Goal: Information Seeking & Learning: Learn about a topic

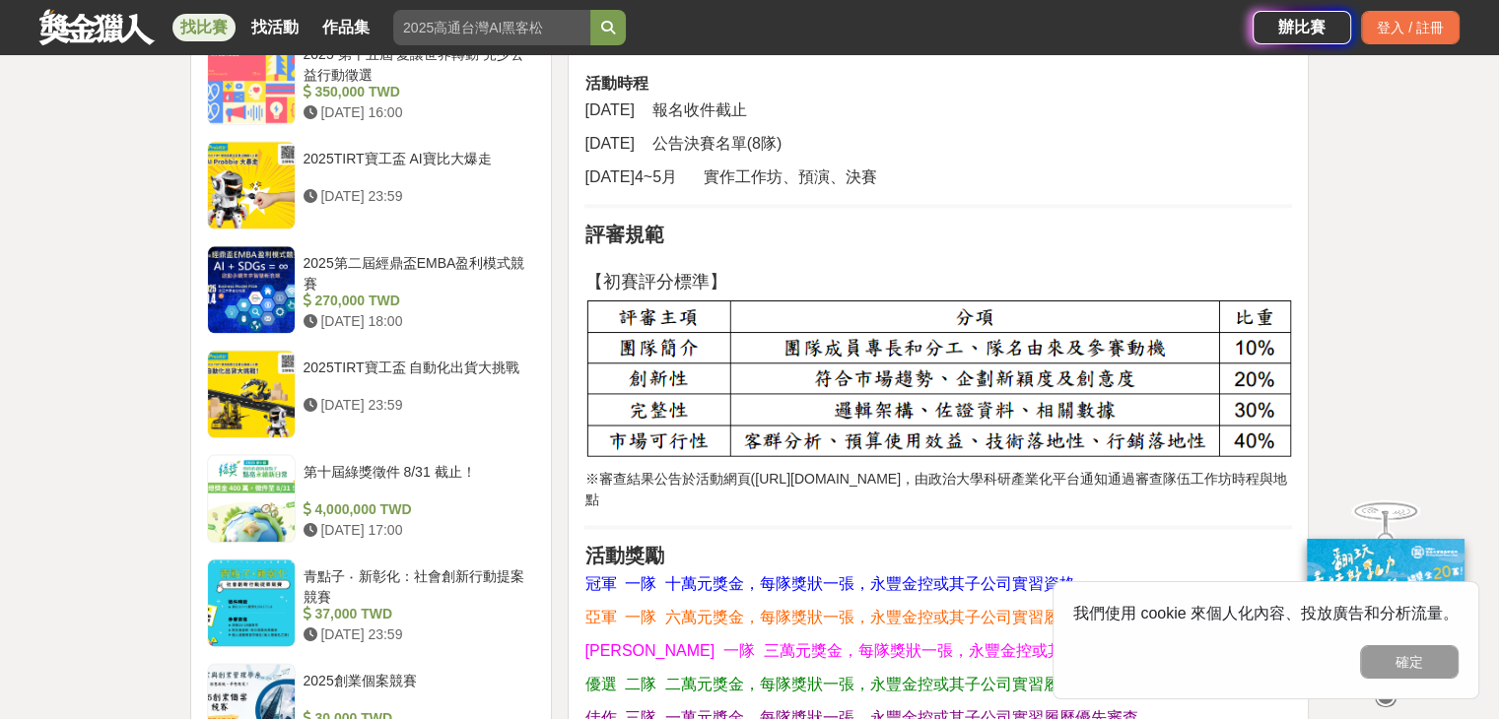
scroll to position [2216, 0]
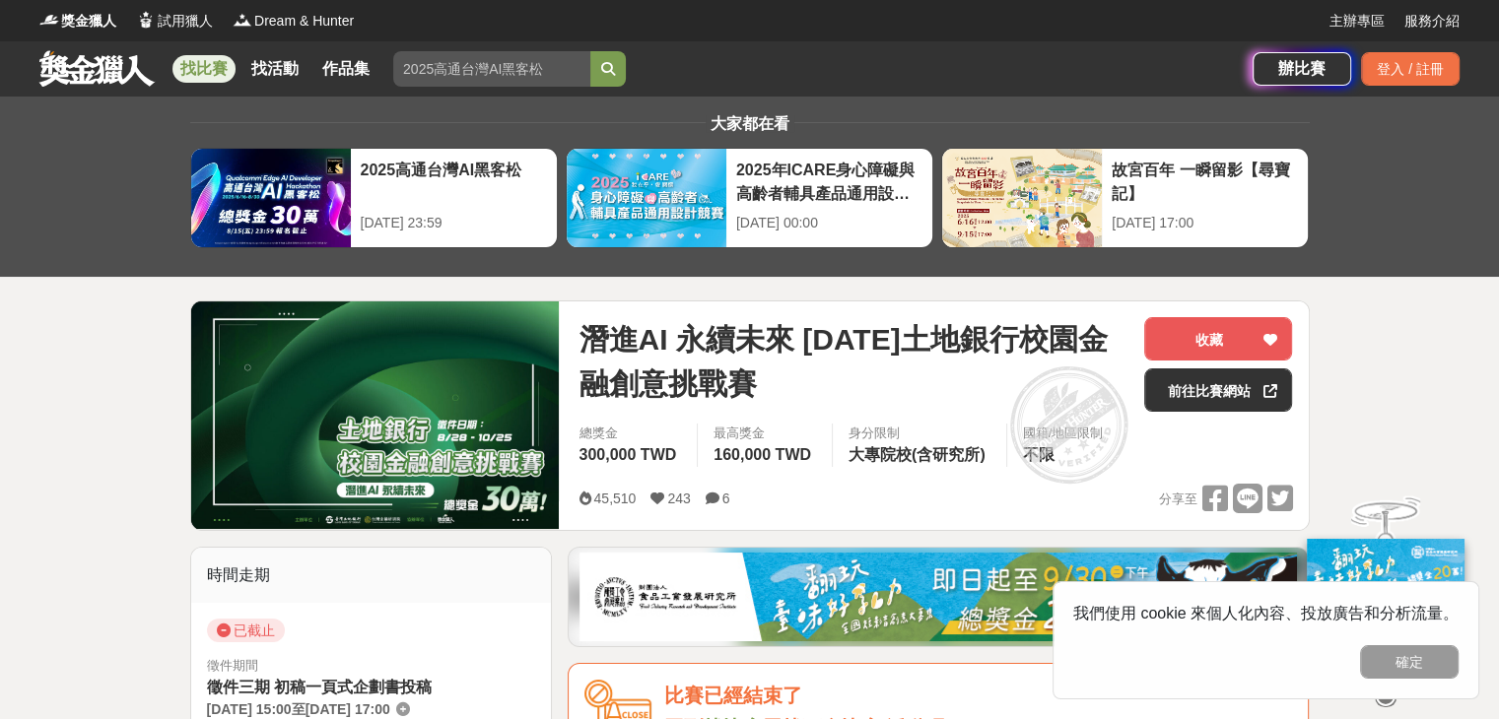
click at [465, 84] on input "search" at bounding box center [491, 68] width 197 height 35
type input "銀行"
click at [590, 51] on button "submit" at bounding box center [607, 68] width 35 height 35
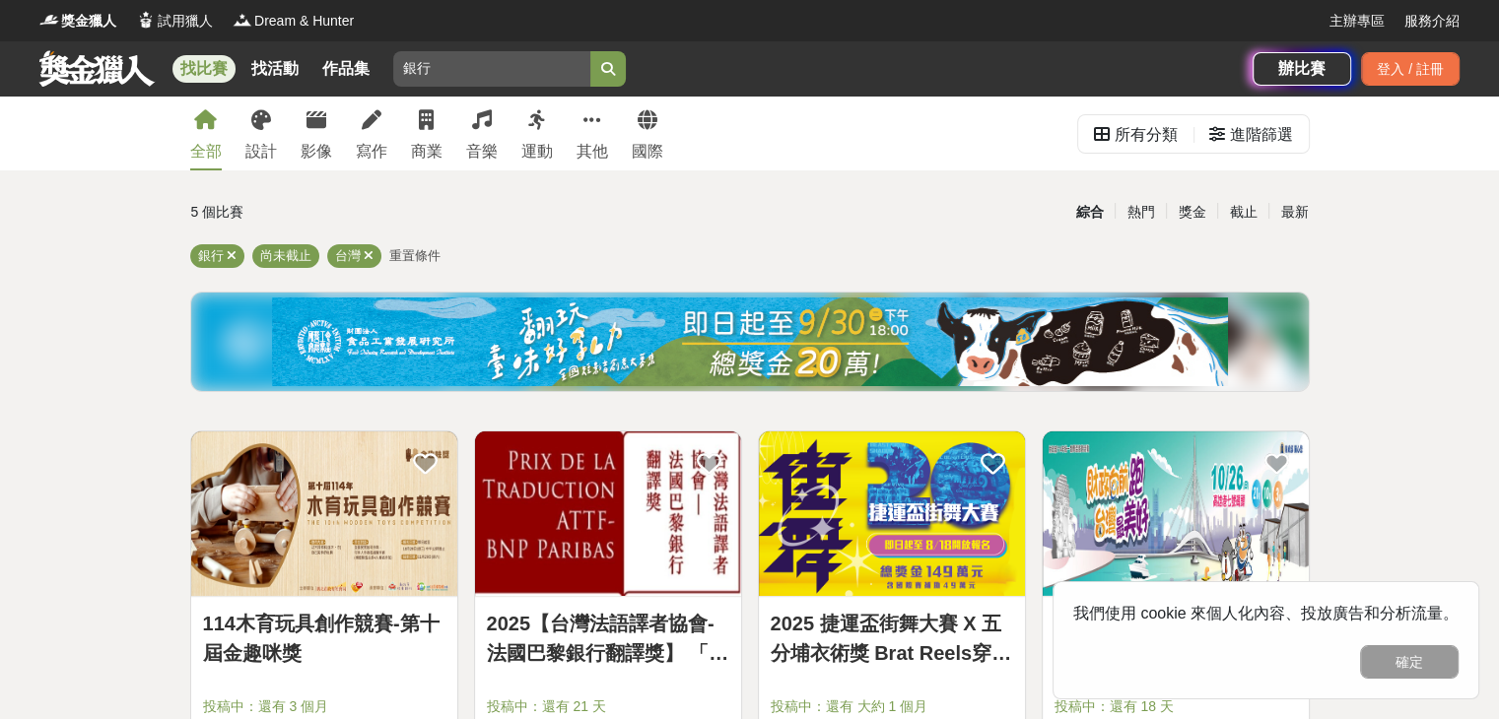
click at [414, 265] on div "銀行 尚未截止 台灣 重置條件" at bounding box center [750, 260] width 1120 height 32
click at [414, 261] on span "重置條件" at bounding box center [414, 255] width 51 height 15
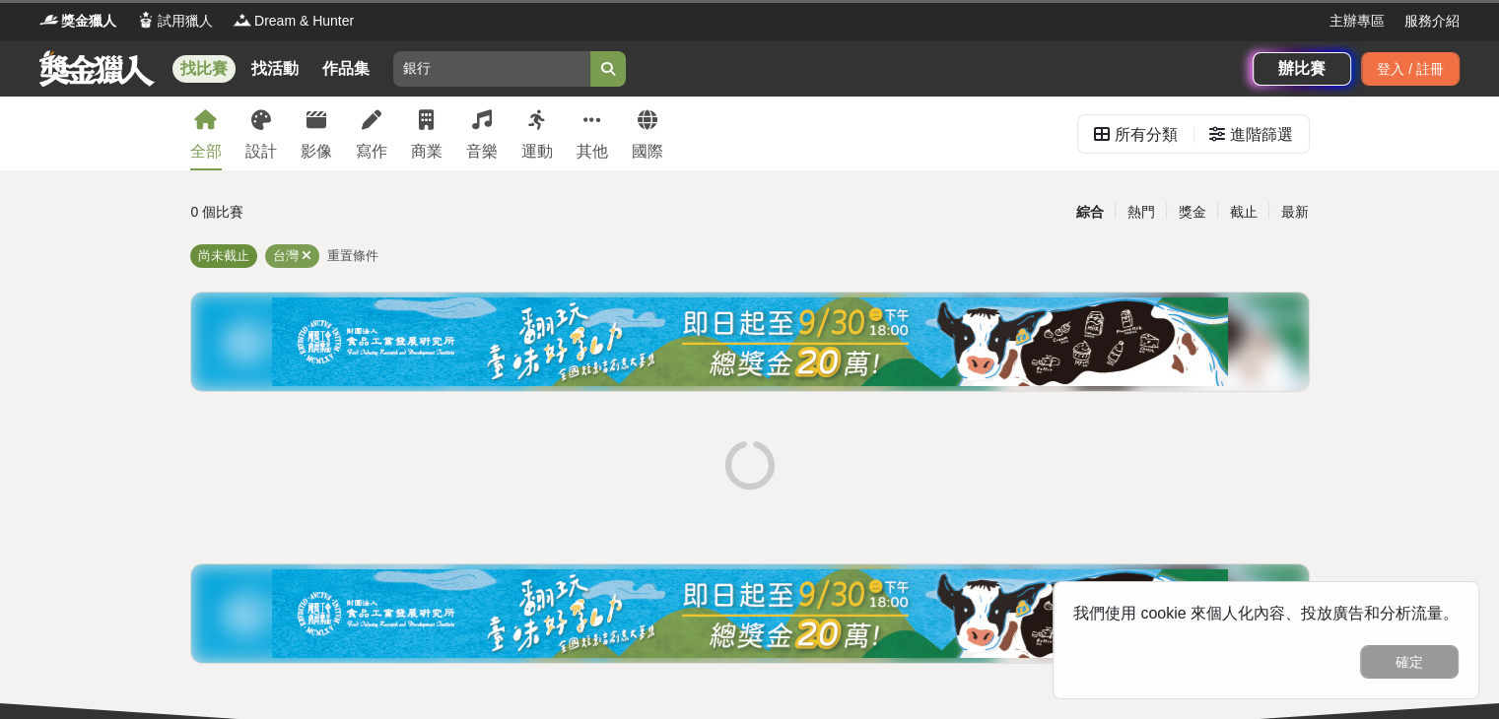
click at [226, 256] on span "尚未截止" at bounding box center [223, 255] width 51 height 15
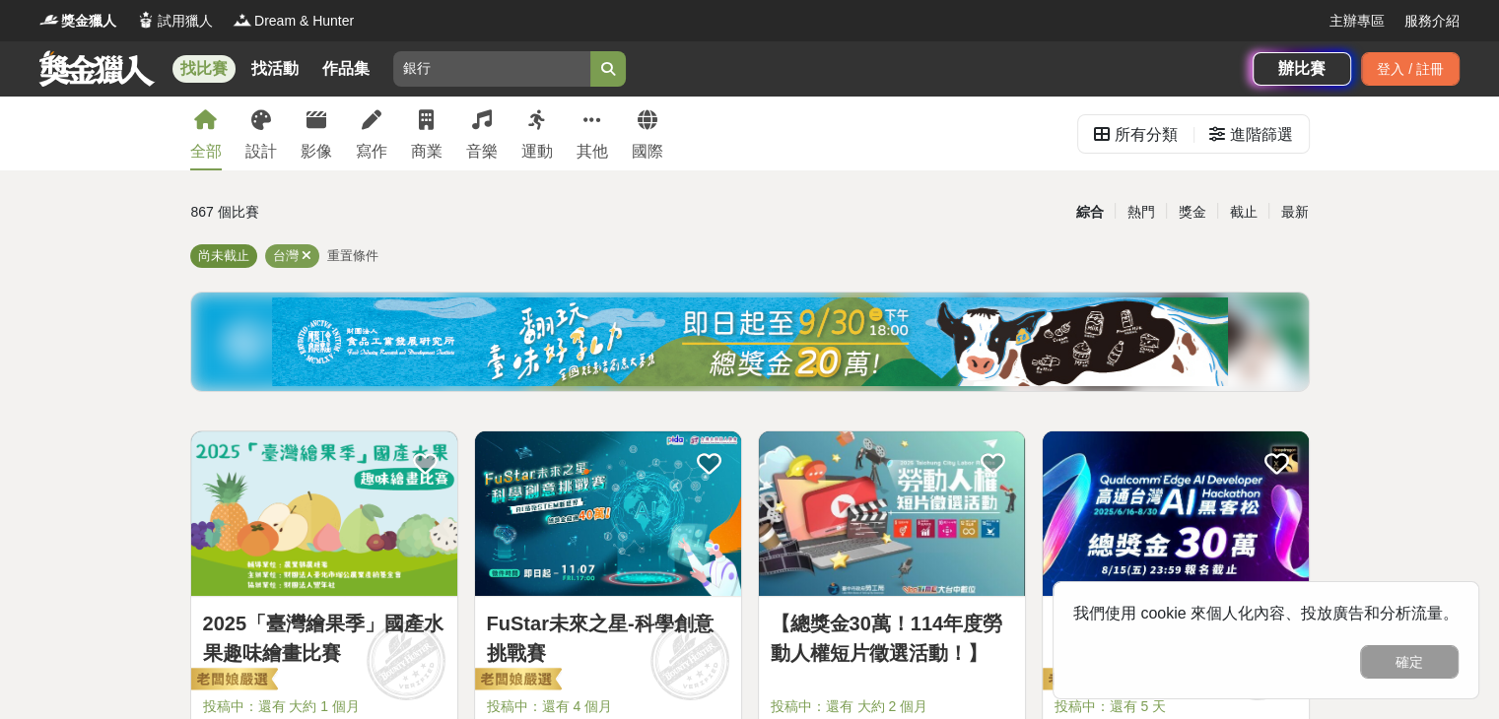
click at [242, 259] on span "尚未截止" at bounding box center [223, 255] width 51 height 15
click at [351, 255] on span "重置條件" at bounding box center [352, 255] width 51 height 15
click at [1239, 210] on div "截止" at bounding box center [1242, 212] width 51 height 34
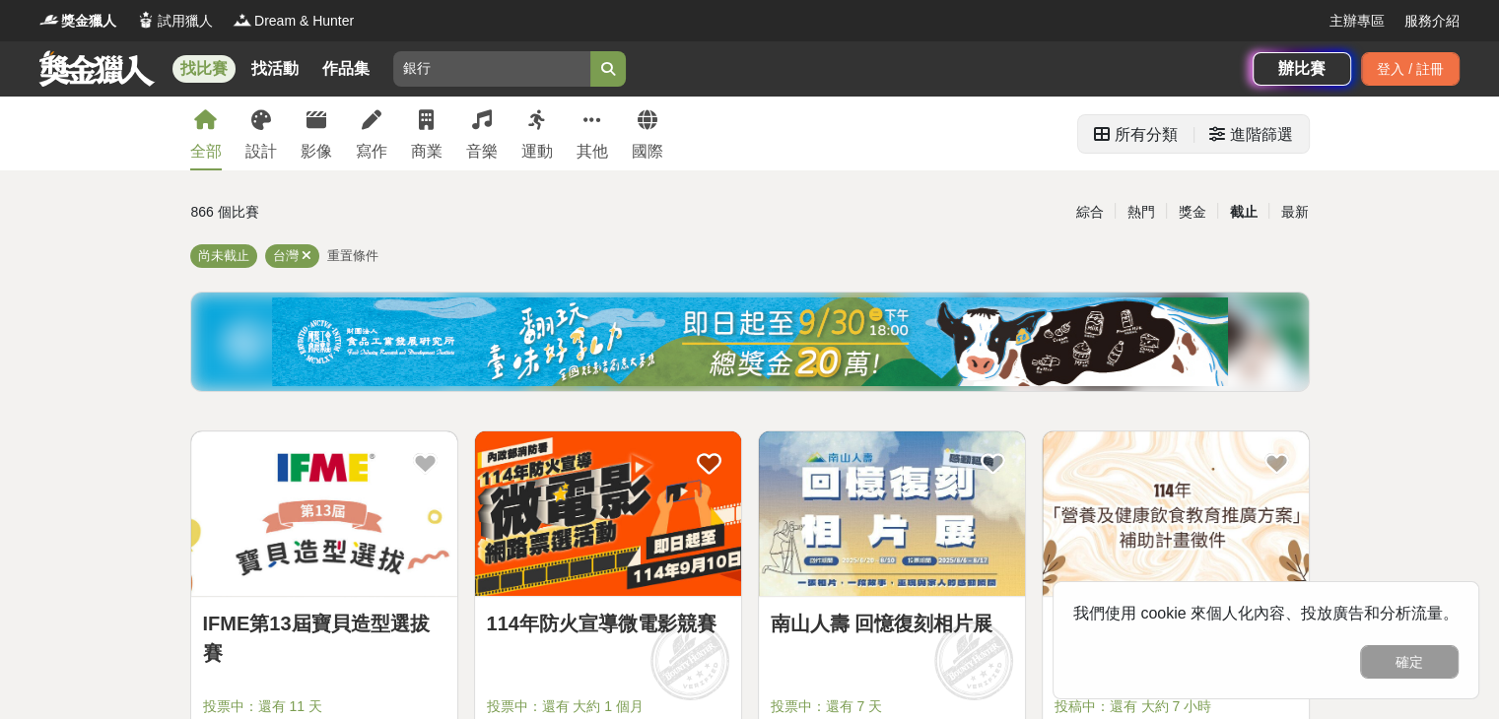
click at [1262, 143] on div "進階篩選" at bounding box center [1261, 134] width 63 height 39
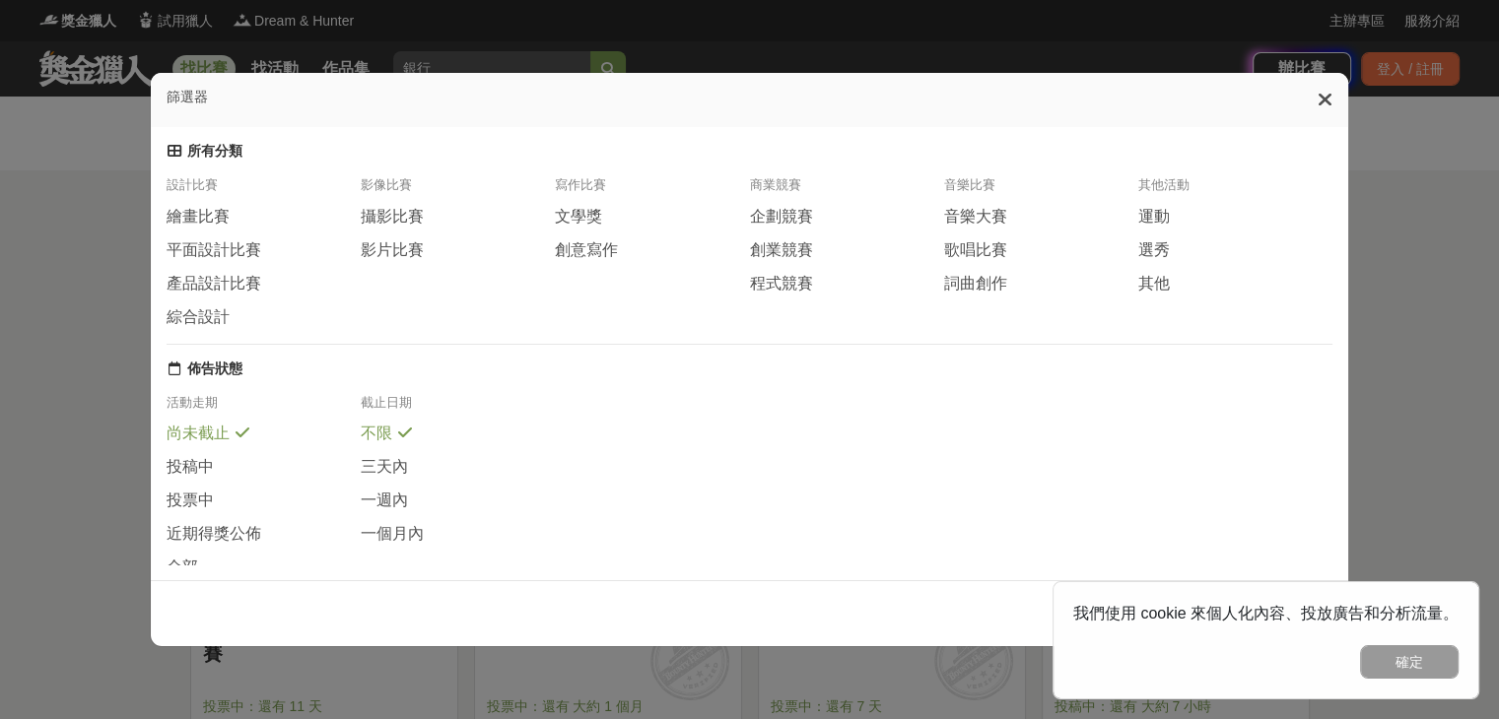
click at [203, 441] on span "尚未截止" at bounding box center [198, 434] width 63 height 21
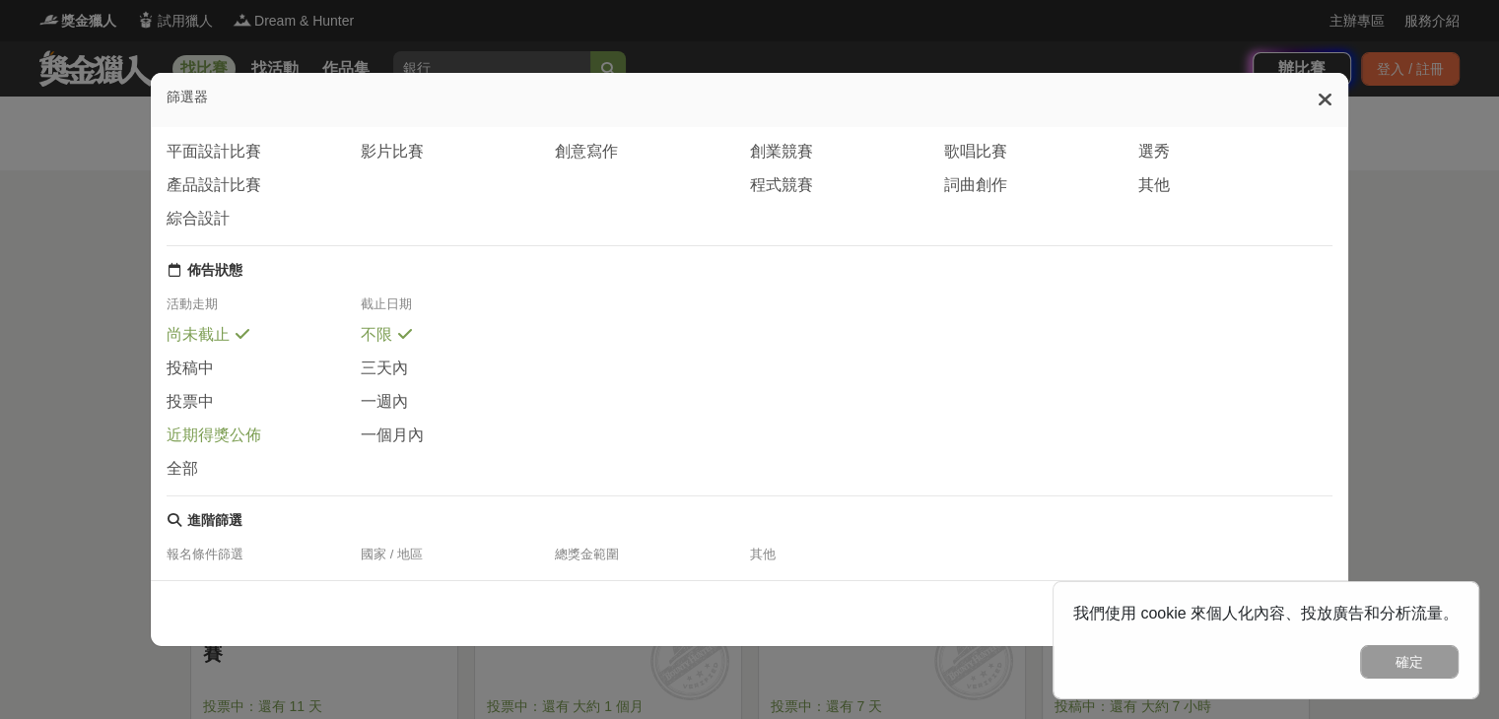
scroll to position [95, 0]
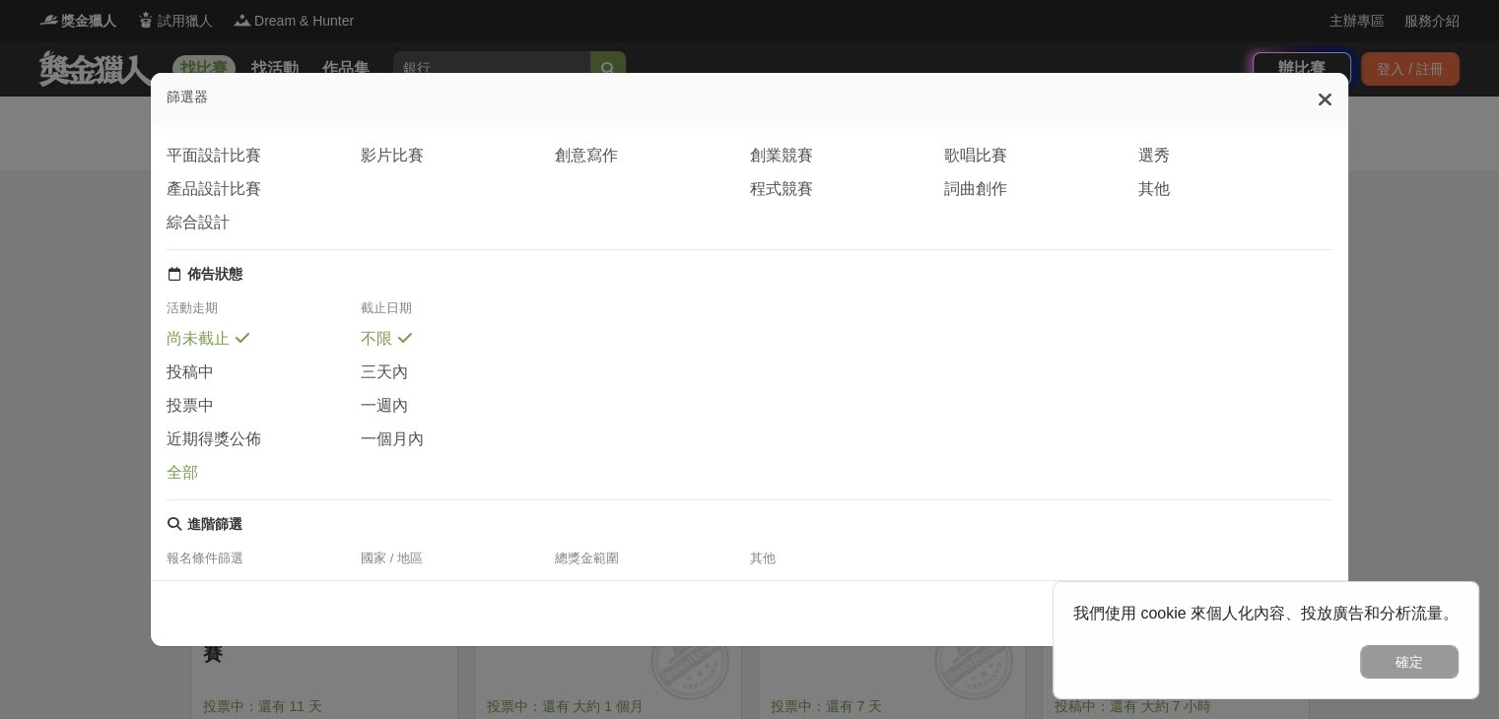
click at [186, 484] on span "全部" at bounding box center [183, 473] width 32 height 21
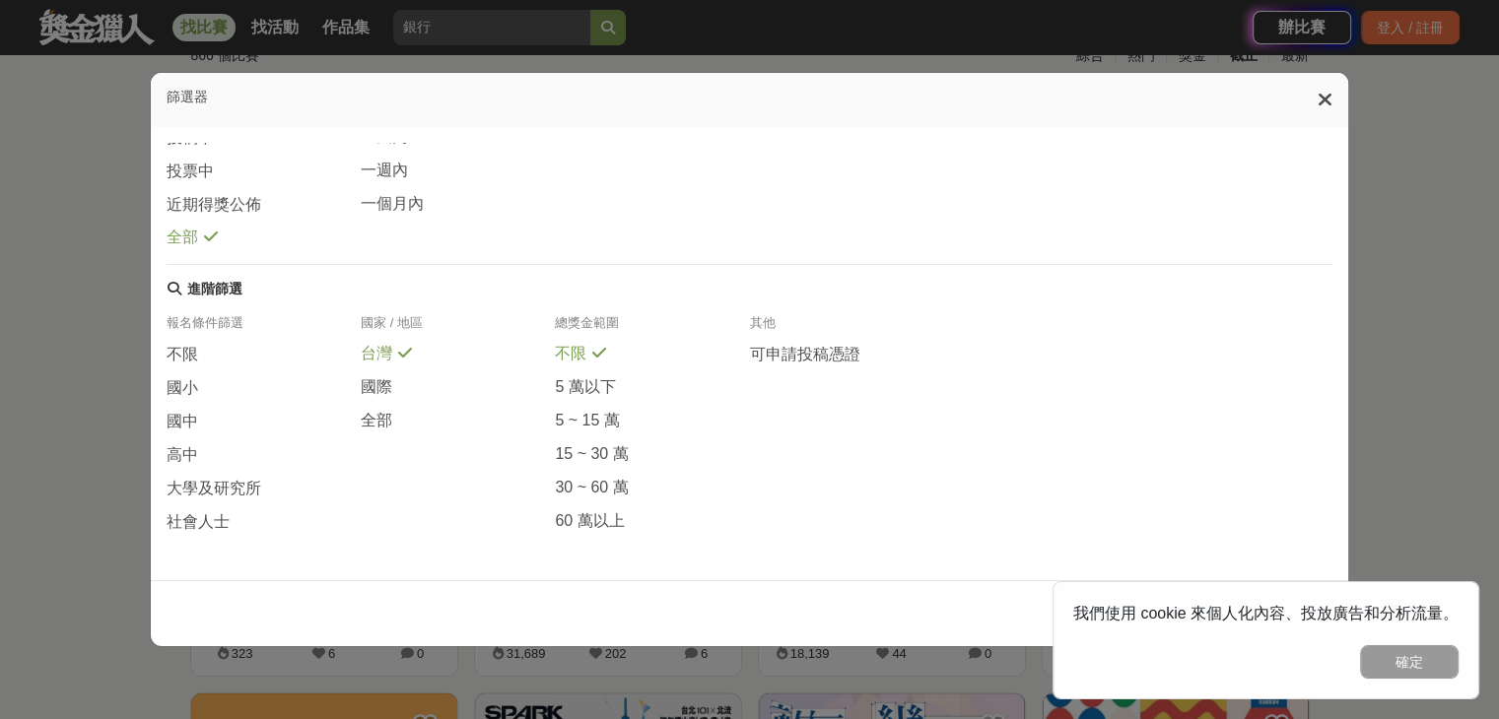
scroll to position [158, 0]
click at [1333, 95] on icon at bounding box center [1325, 100] width 15 height 20
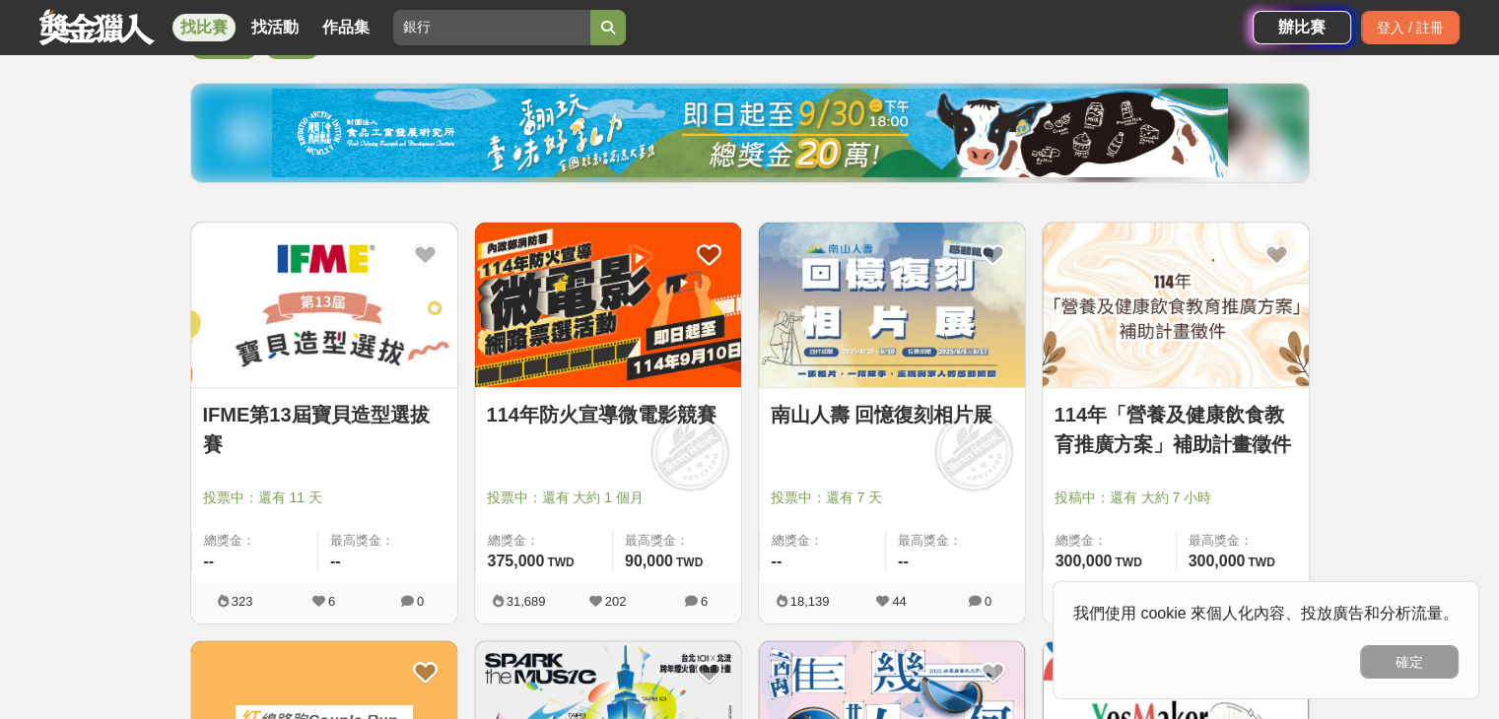
scroll to position [0, 0]
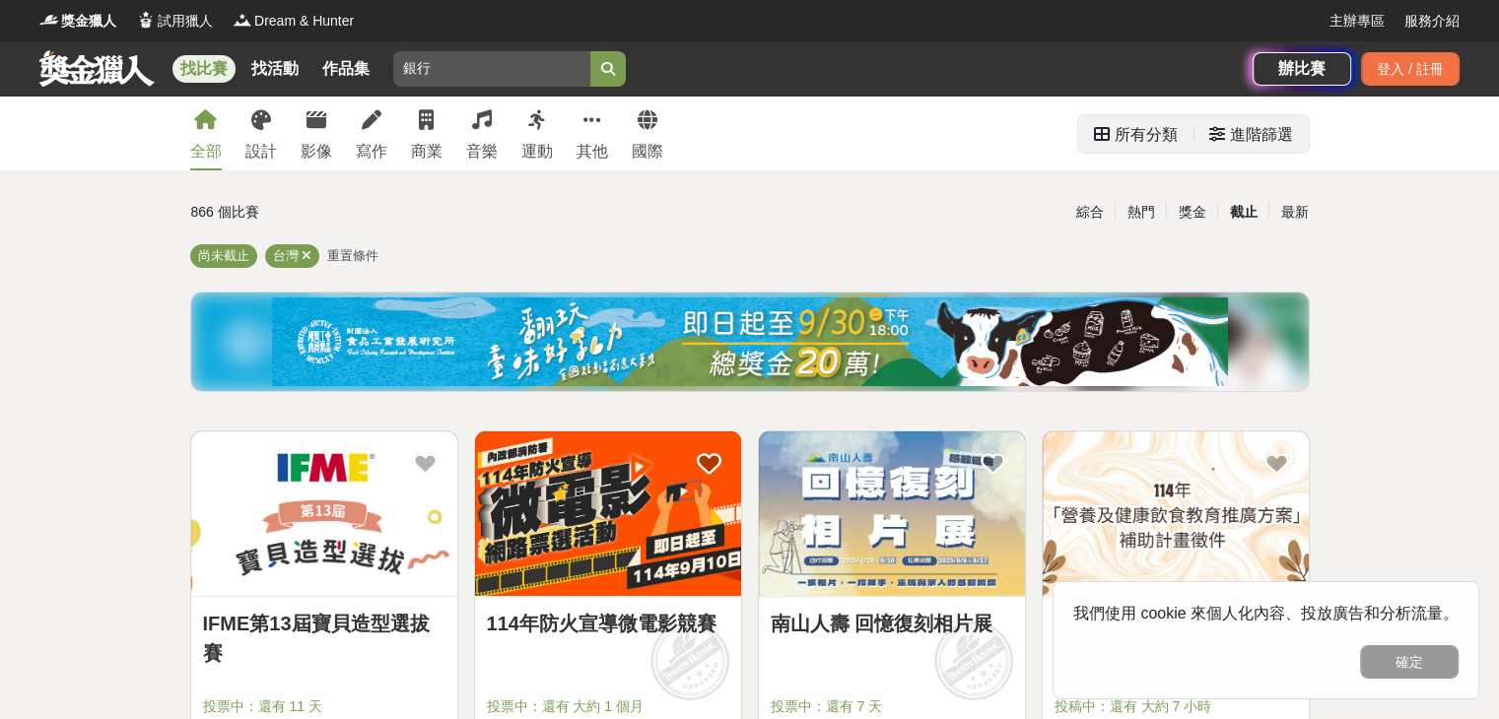
click at [1131, 123] on div "所有分類" at bounding box center [1146, 134] width 63 height 39
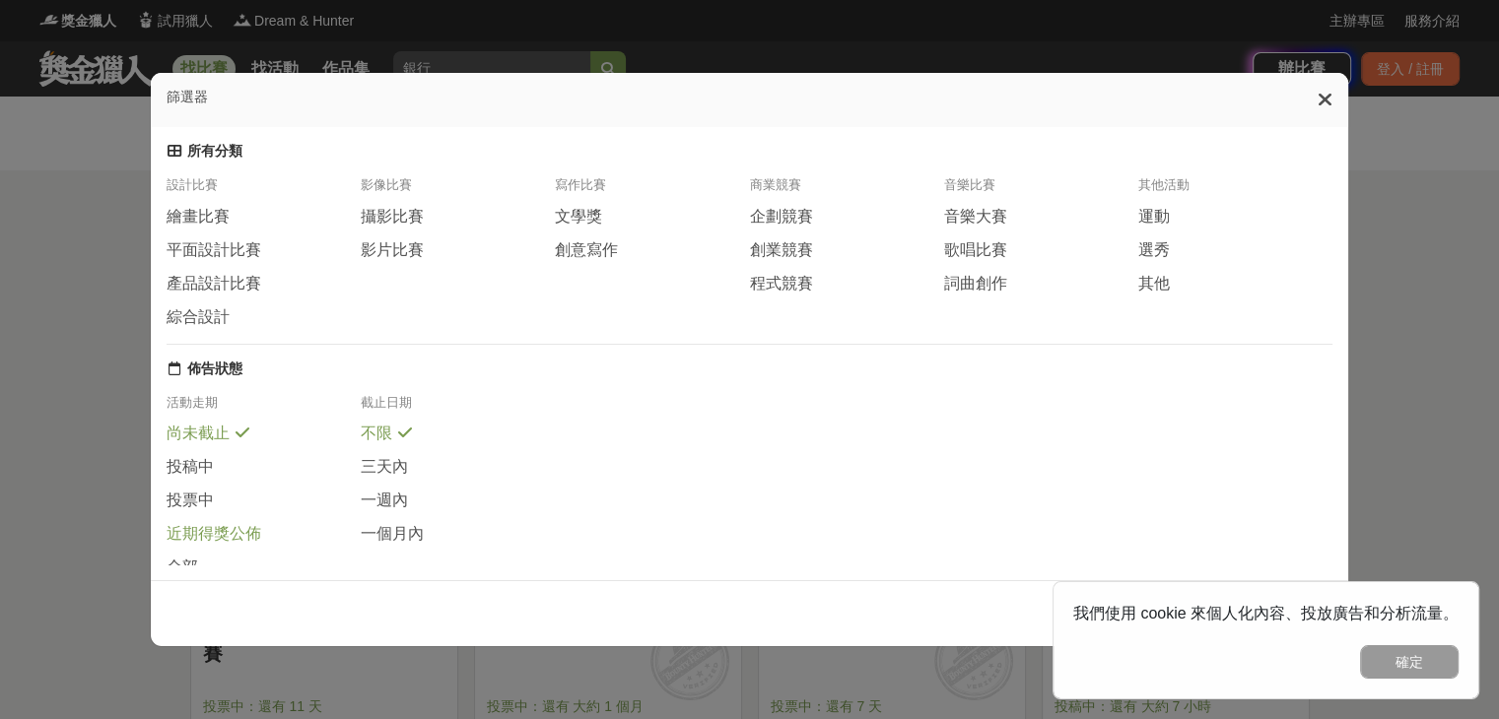
click at [239, 545] on span "近期得獎公佈" at bounding box center [214, 534] width 95 height 21
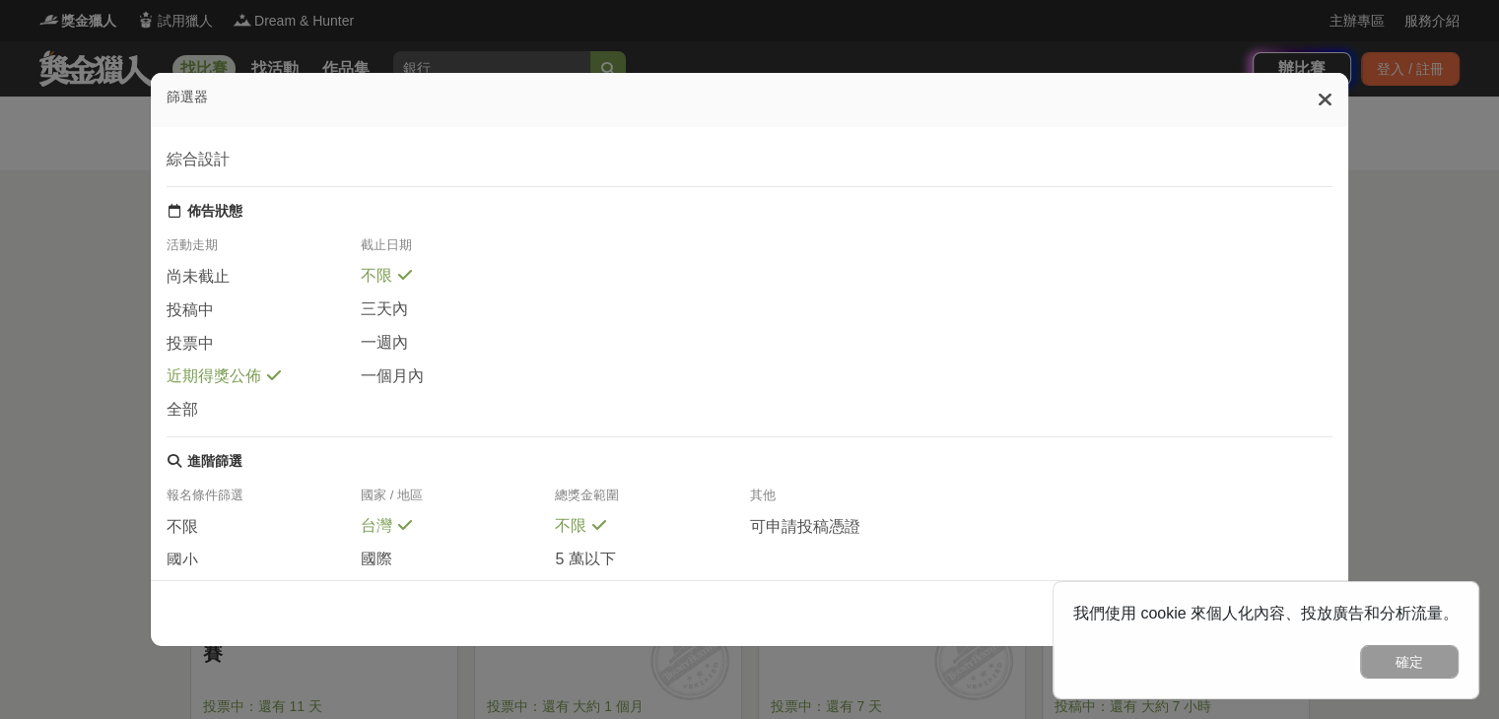
scroll to position [160, 0]
click at [182, 419] on span "全部" at bounding box center [183, 408] width 32 height 21
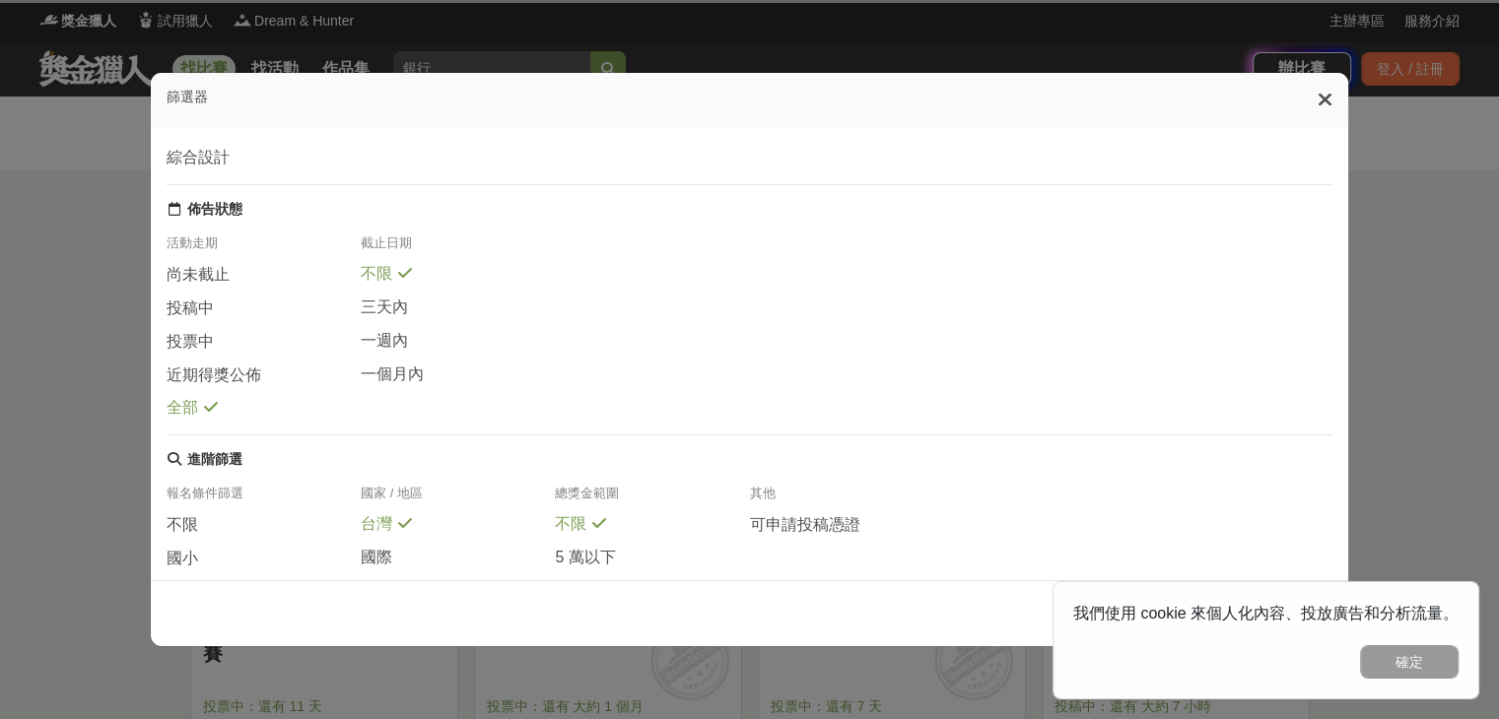
click at [171, 216] on icon at bounding box center [175, 209] width 12 height 14
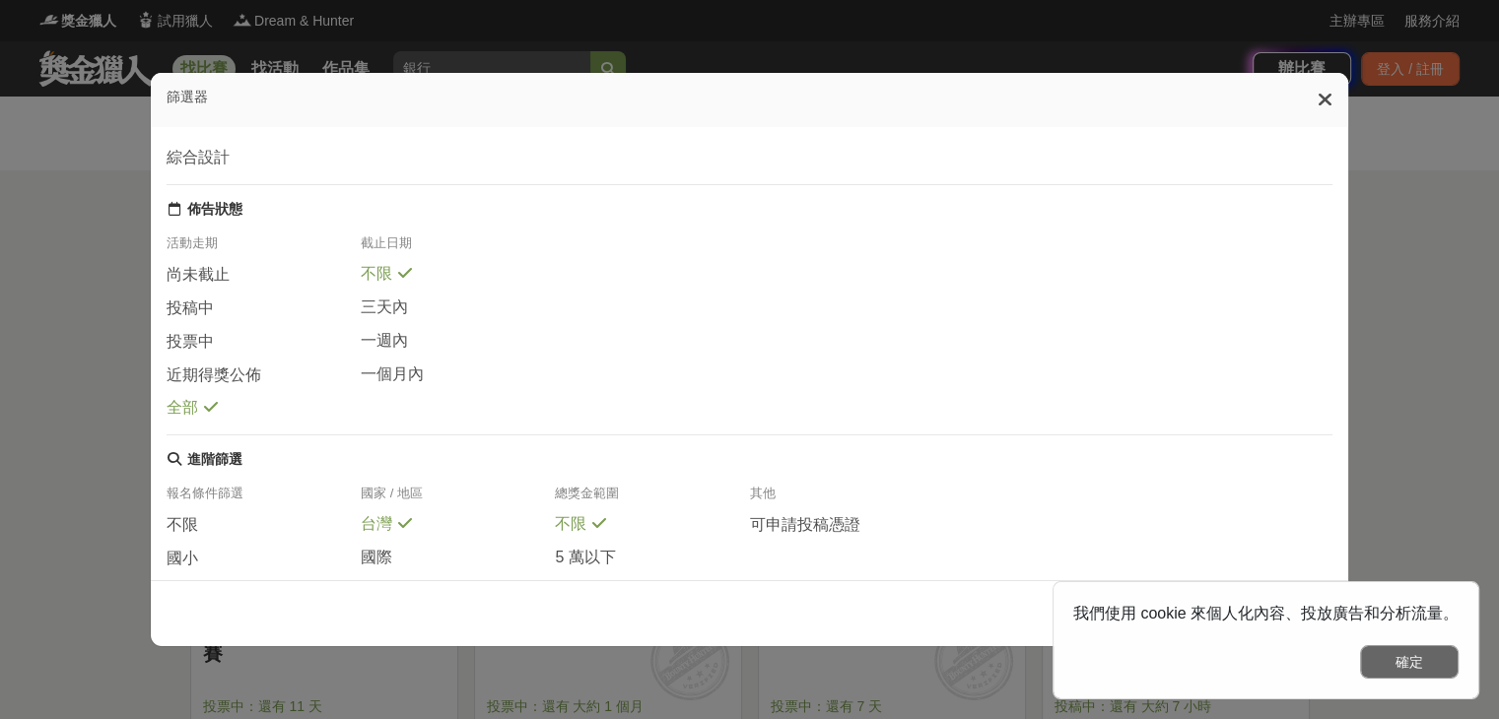
click at [1403, 661] on button "確定" at bounding box center [1409, 663] width 99 height 34
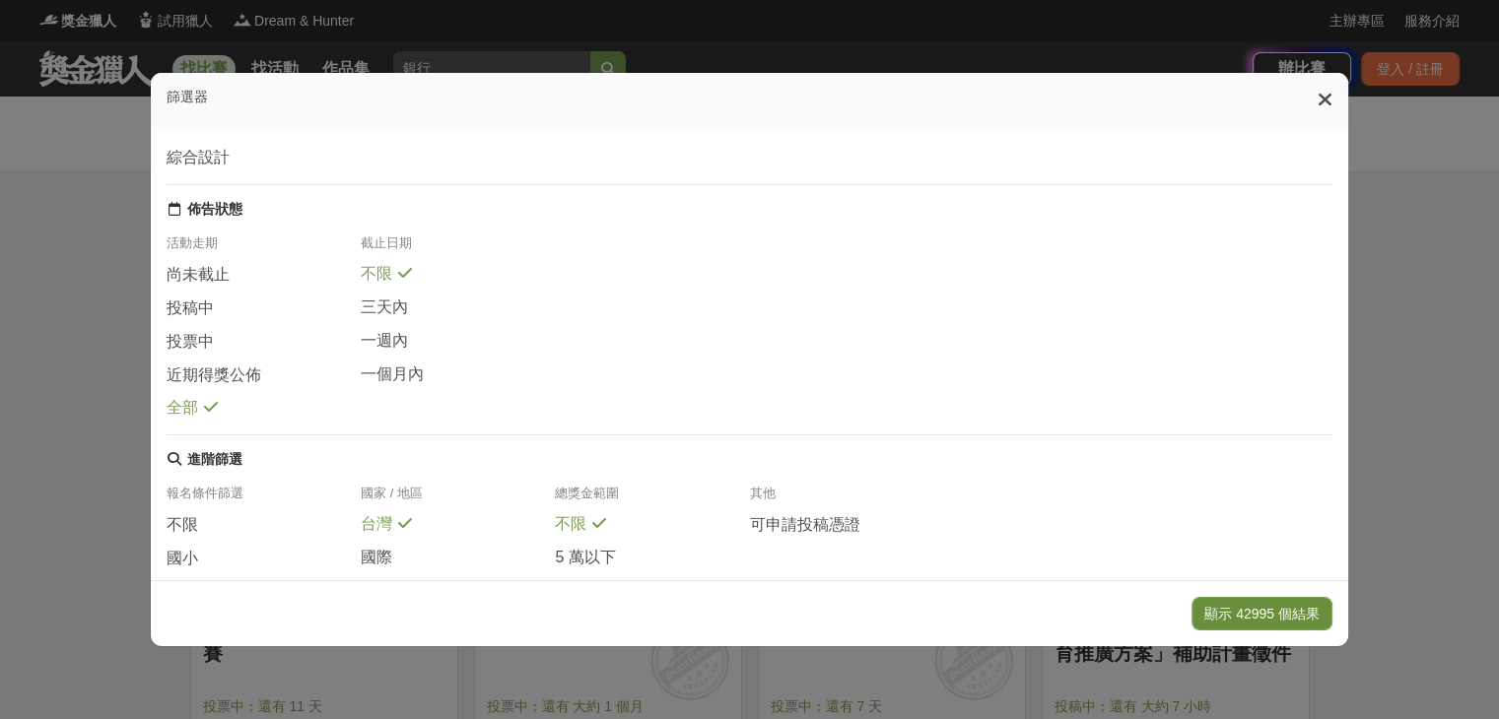
click at [1285, 609] on button "顯示 42995 個結果" at bounding box center [1262, 614] width 141 height 34
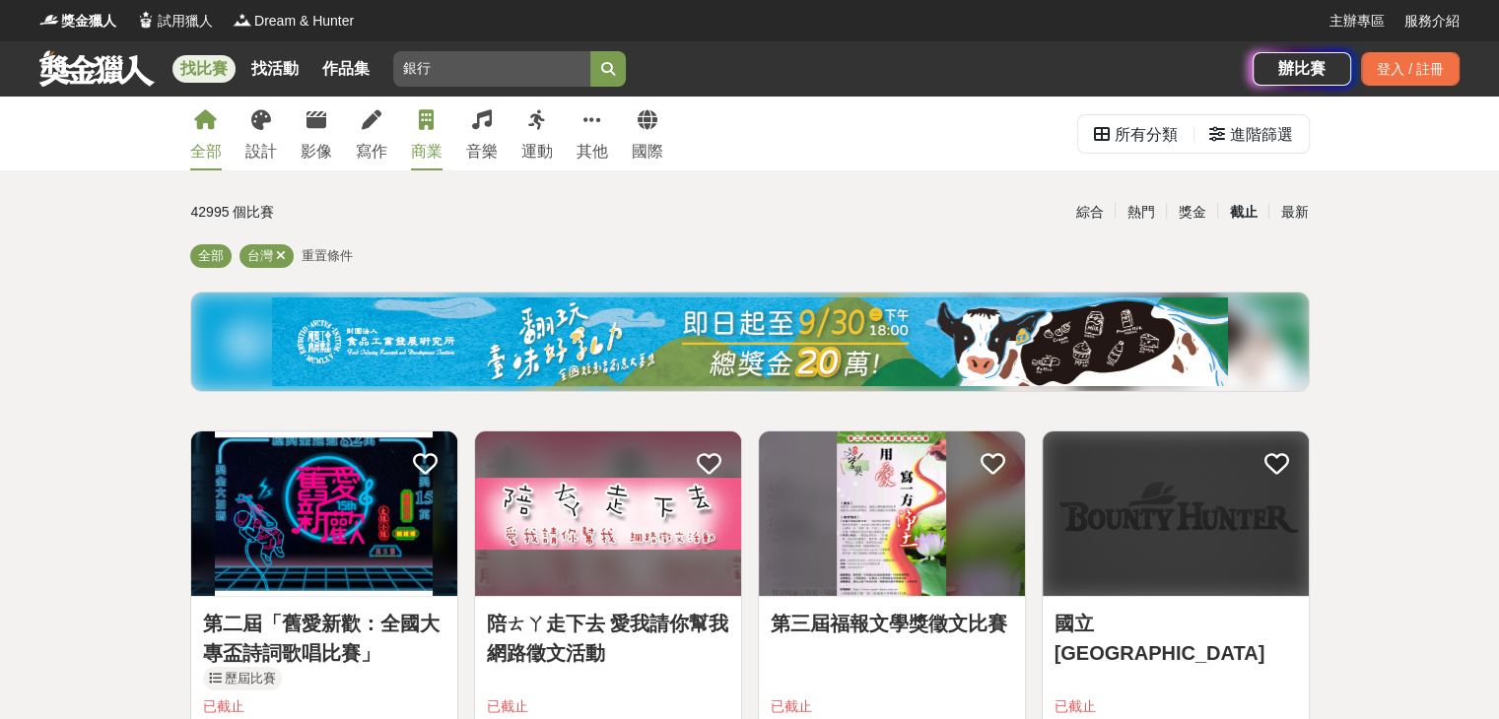
click at [418, 149] on div "商業" at bounding box center [427, 152] width 32 height 24
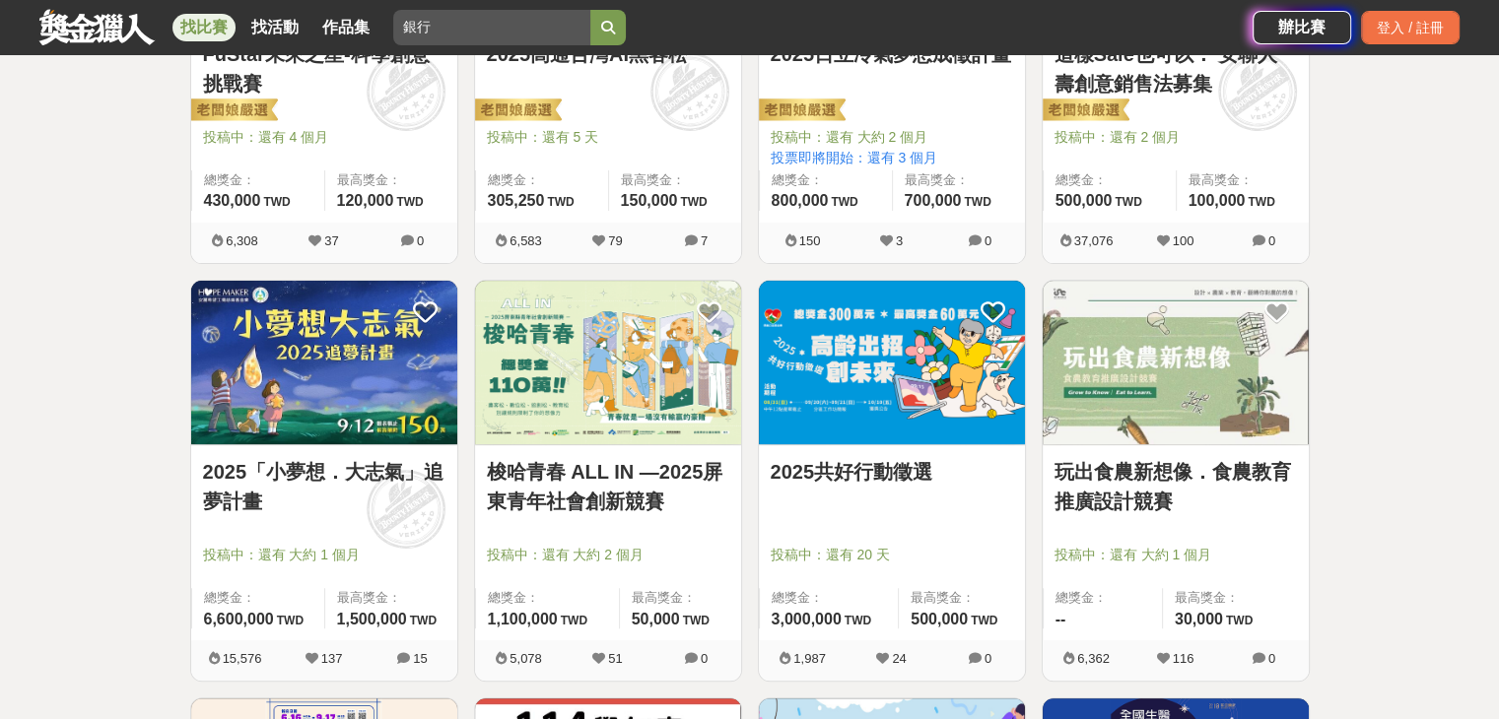
scroll to position [571, 0]
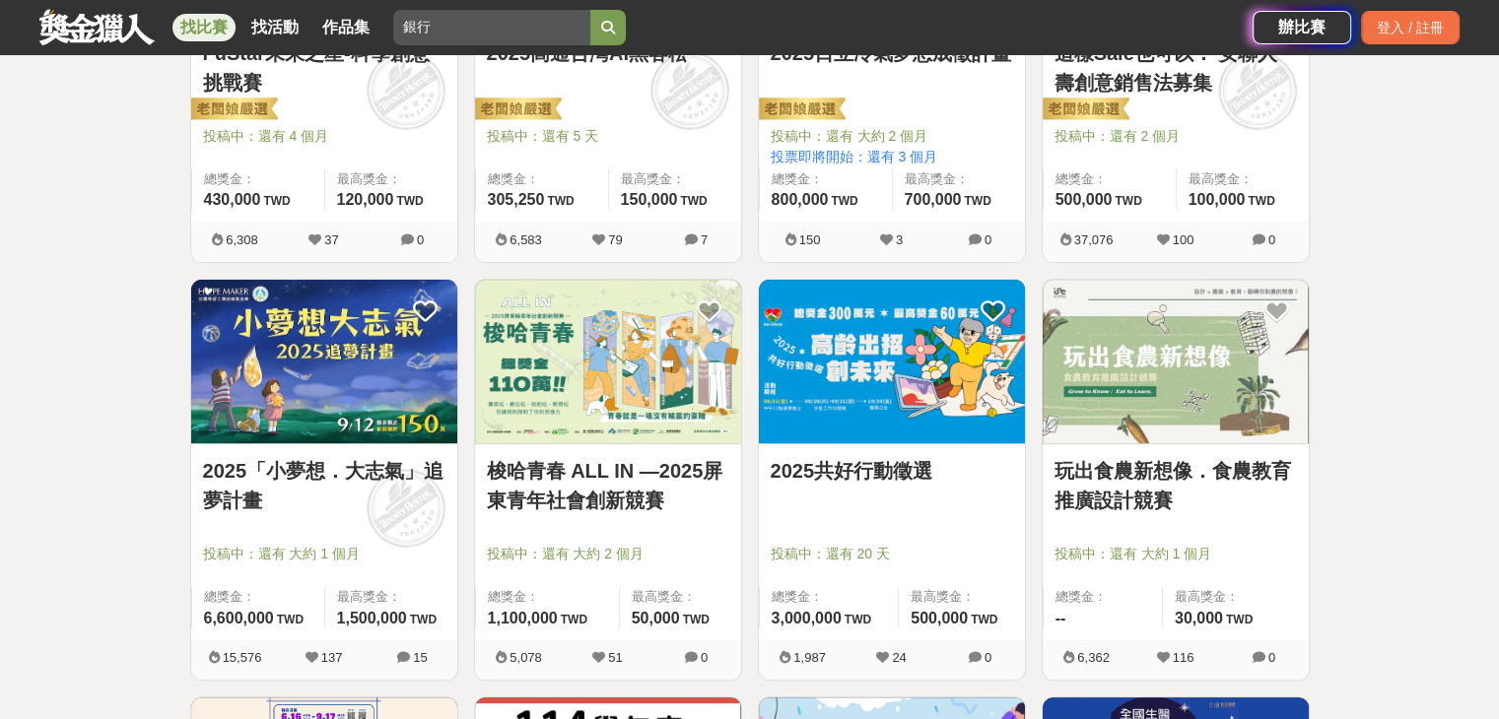
drag, startPoint x: 308, startPoint y: 449, endPoint x: 235, endPoint y: 515, distance: 99.1
drag, startPoint x: 235, startPoint y: 515, endPoint x: 209, endPoint y: 502, distance: 29.1
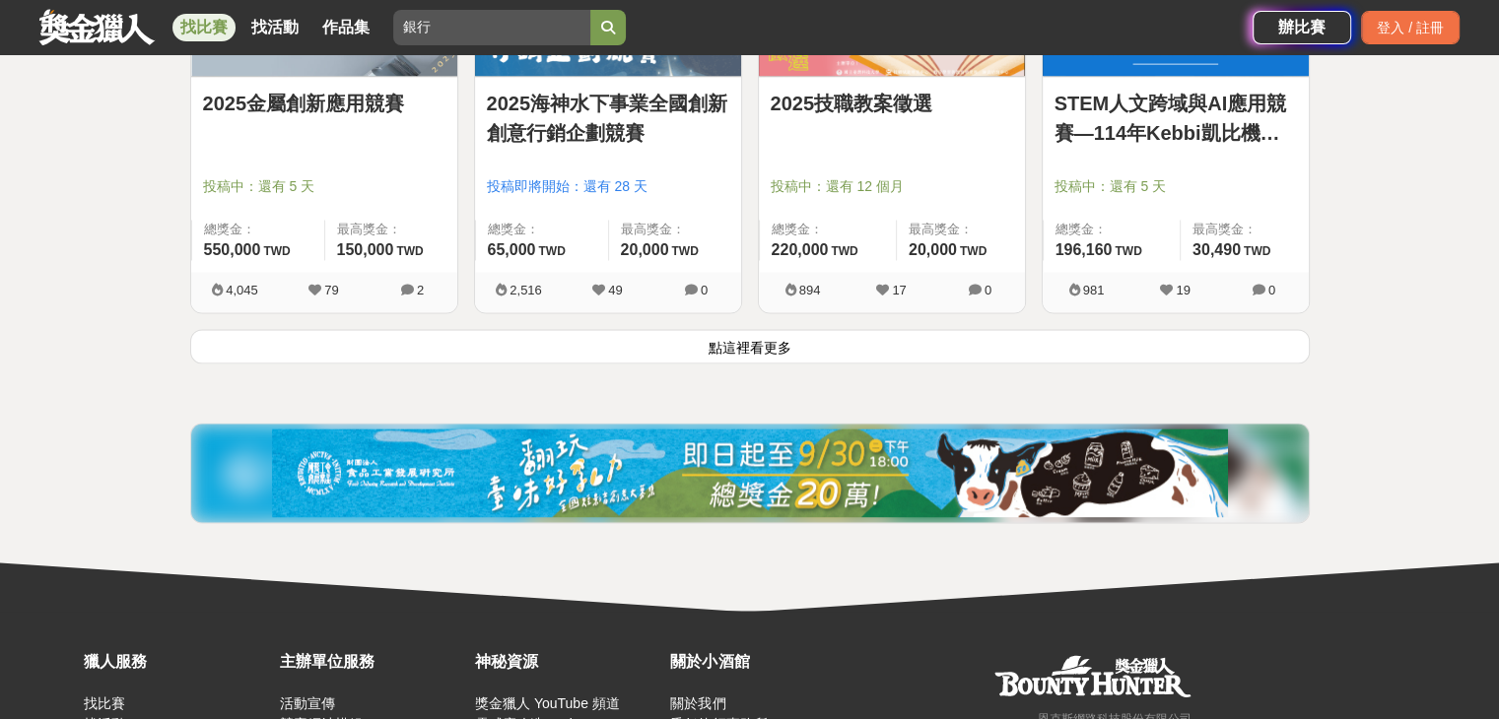
scroll to position [2614, 0]
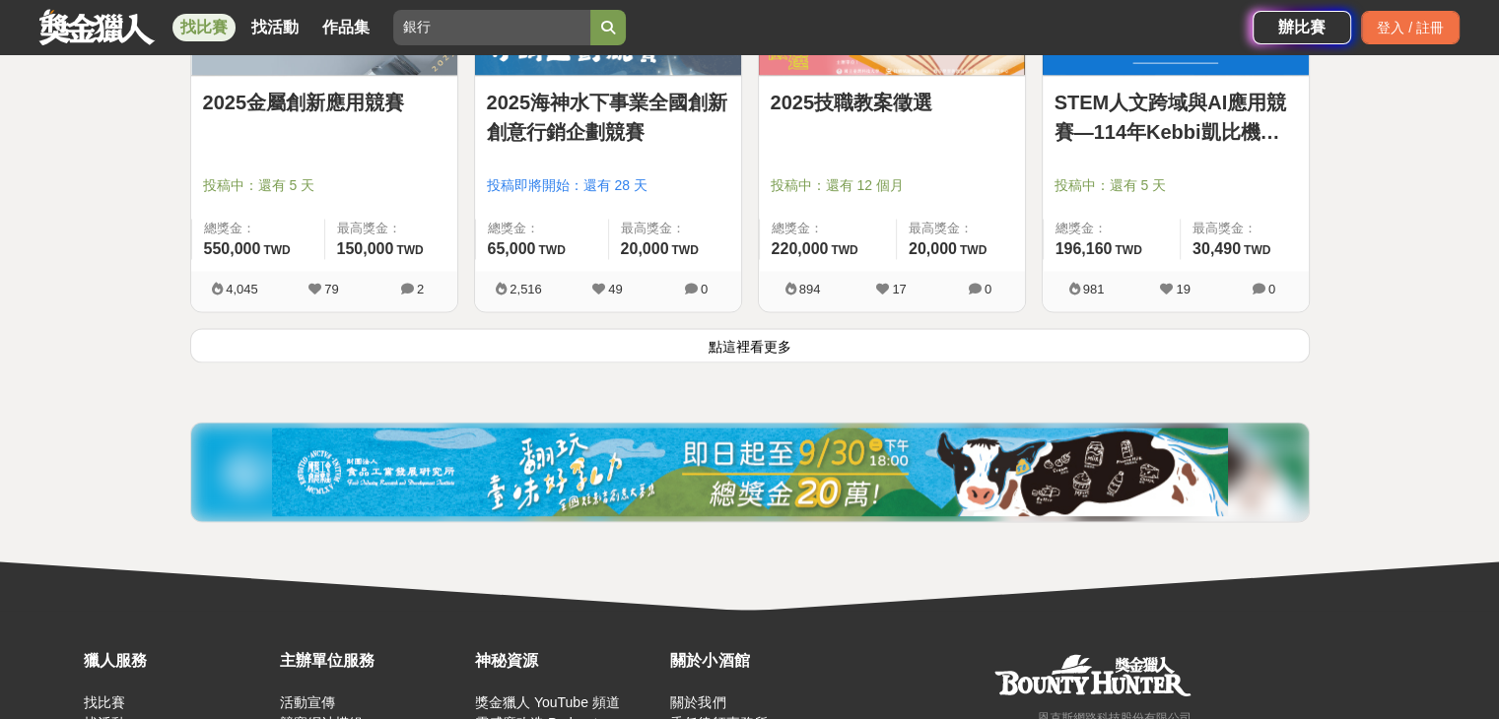
click at [927, 352] on button "點這裡看更多" at bounding box center [750, 345] width 1120 height 34
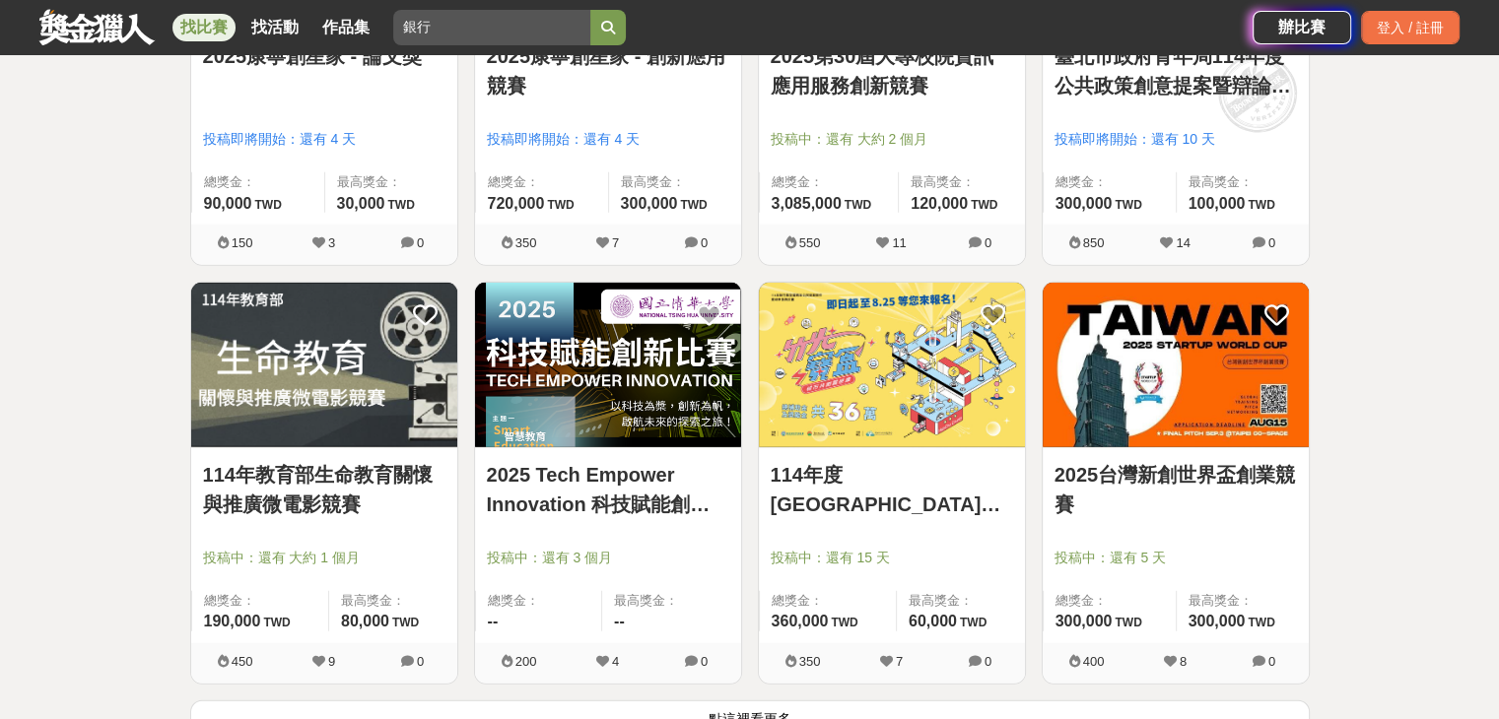
scroll to position [4928, 0]
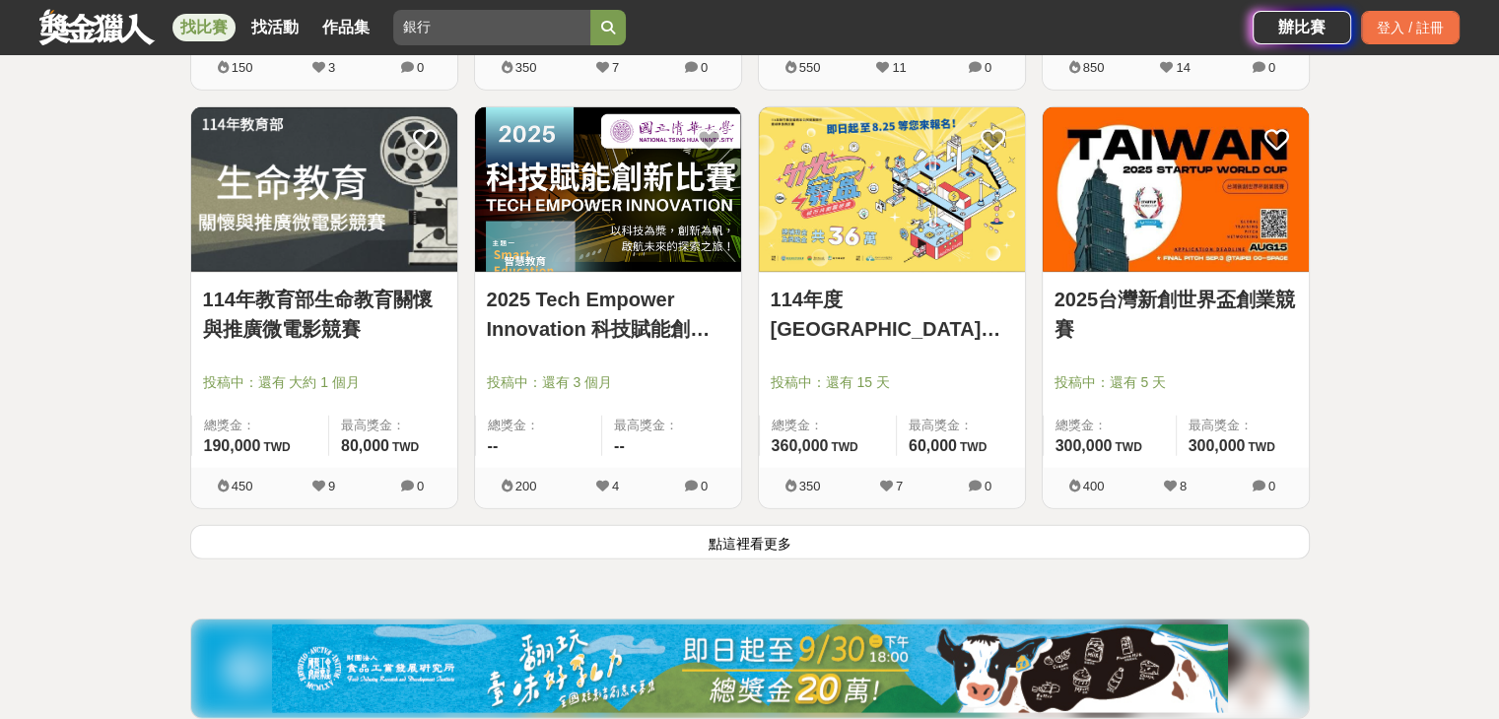
click at [828, 535] on button "點這裡看更多" at bounding box center [750, 542] width 1120 height 34
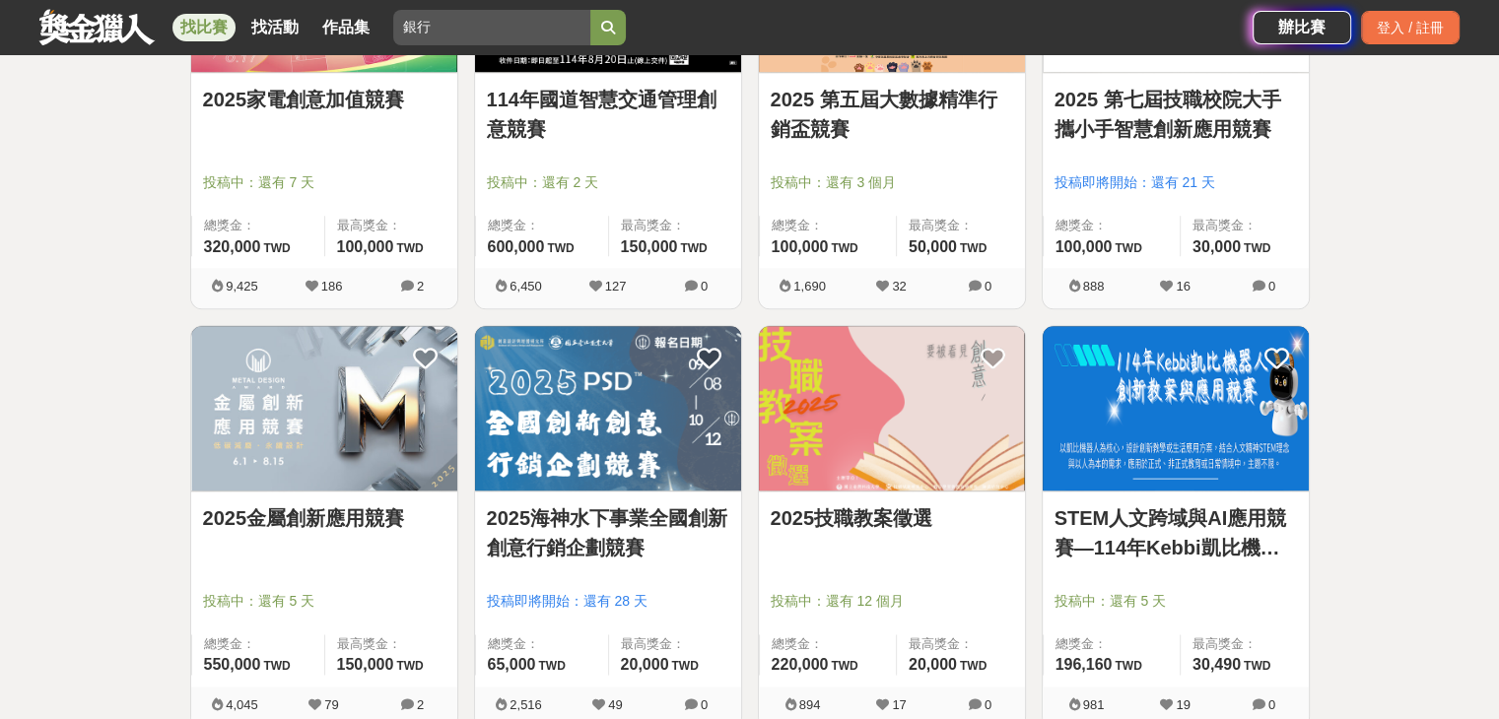
scroll to position [1777, 0]
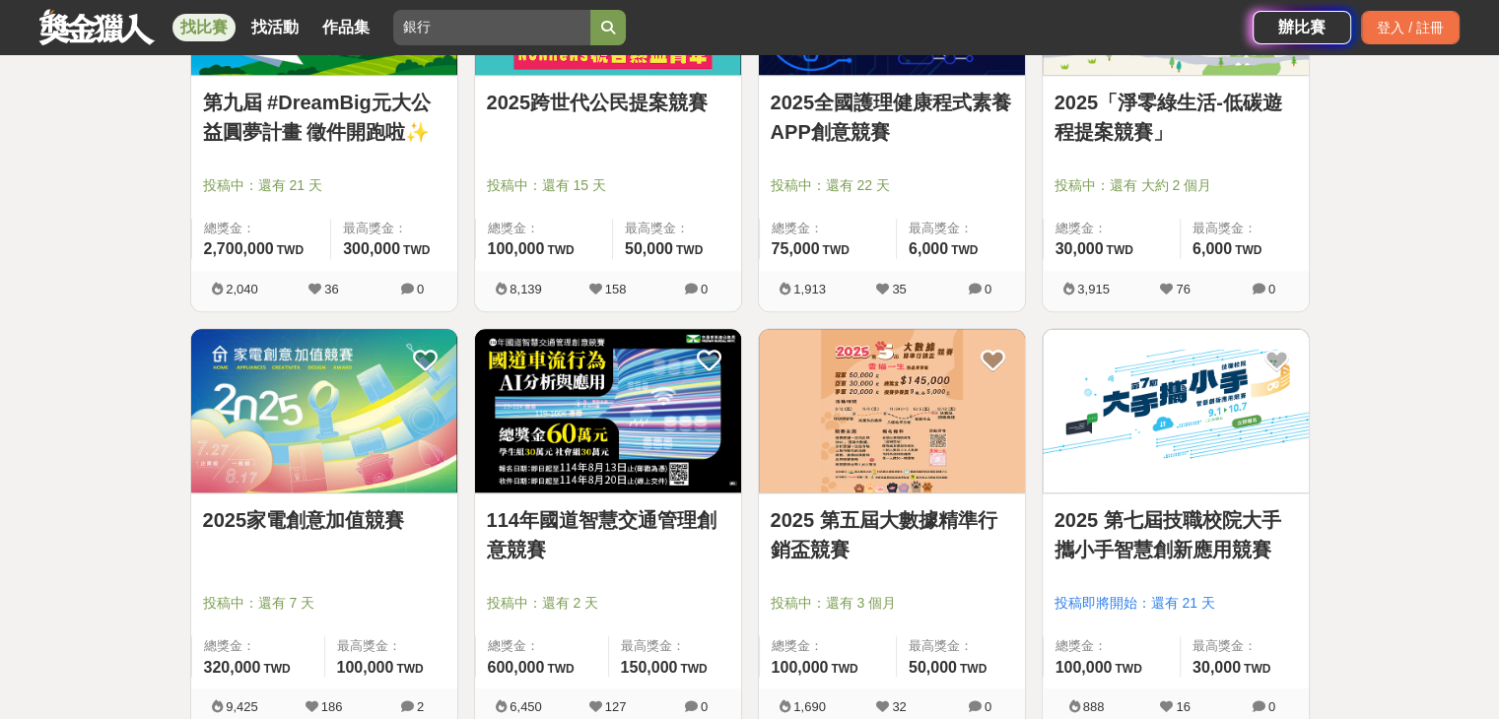
click at [612, 30] on icon "submit" at bounding box center [608, 28] width 14 height 14
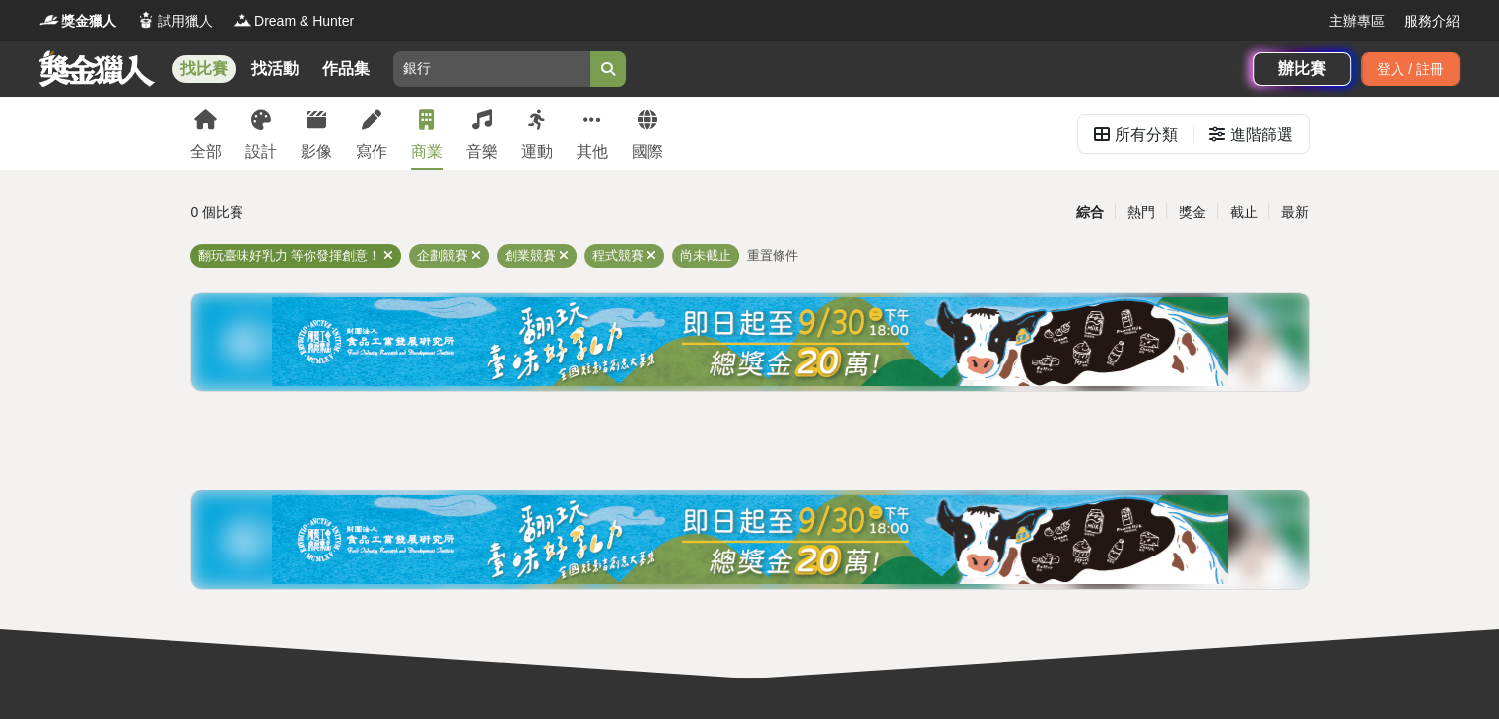
click at [383, 257] on icon at bounding box center [388, 255] width 10 height 13
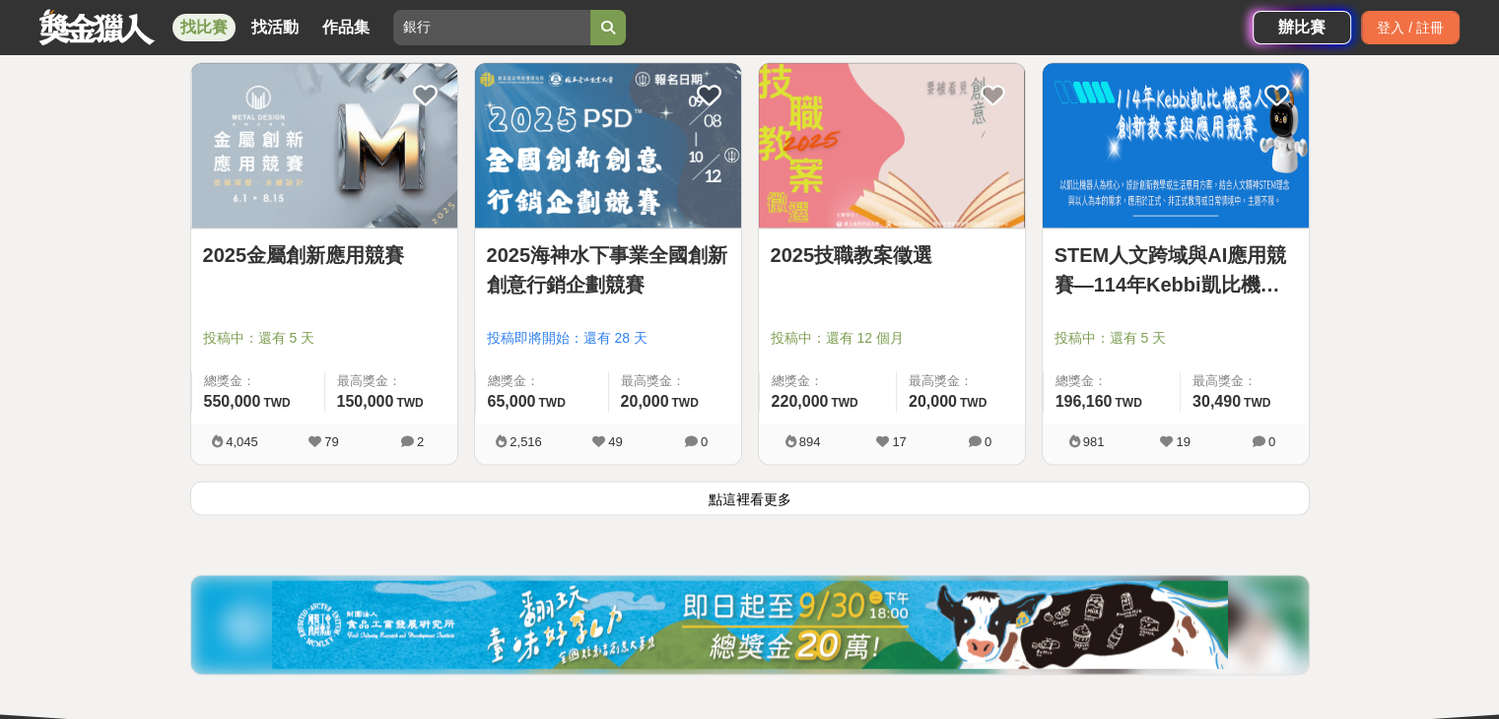
scroll to position [2434, 0]
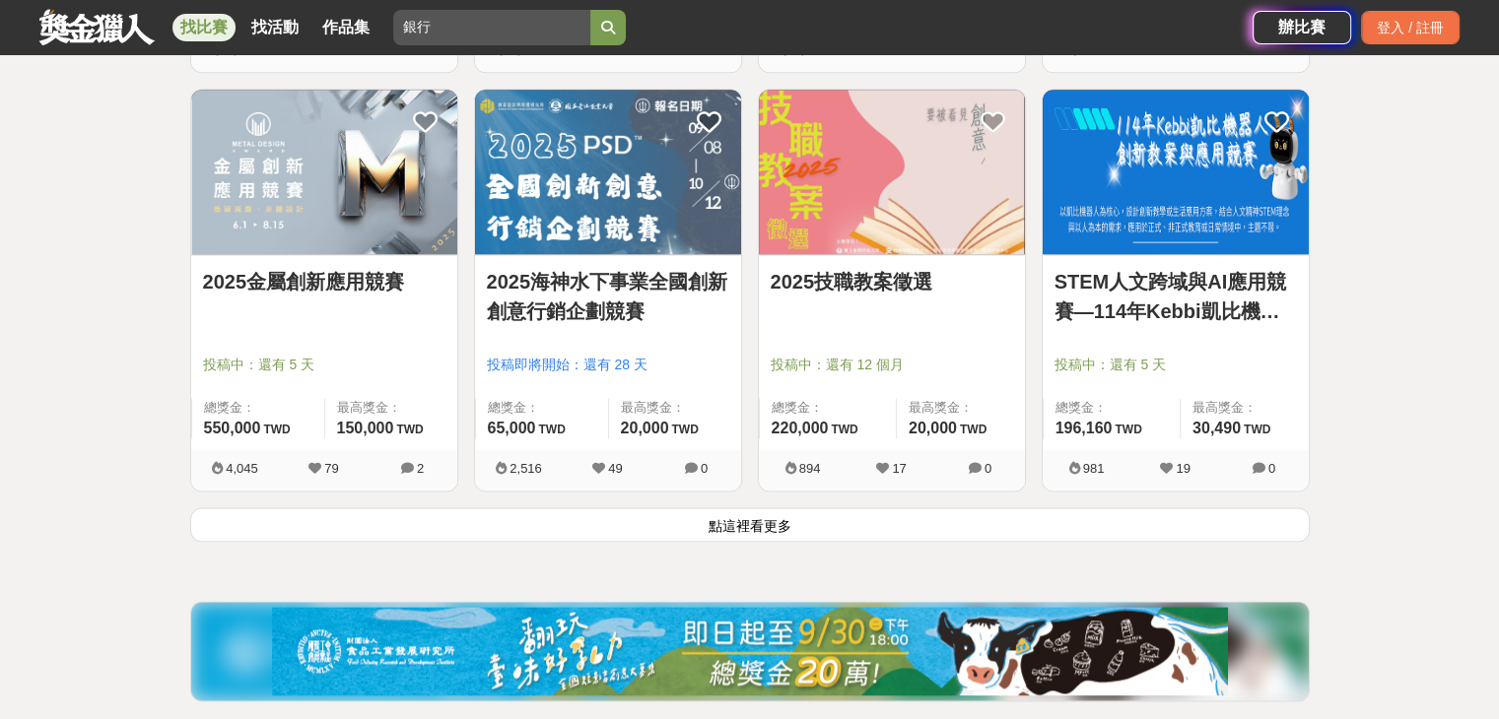
click at [752, 512] on button "點這裡看更多" at bounding box center [750, 525] width 1120 height 34
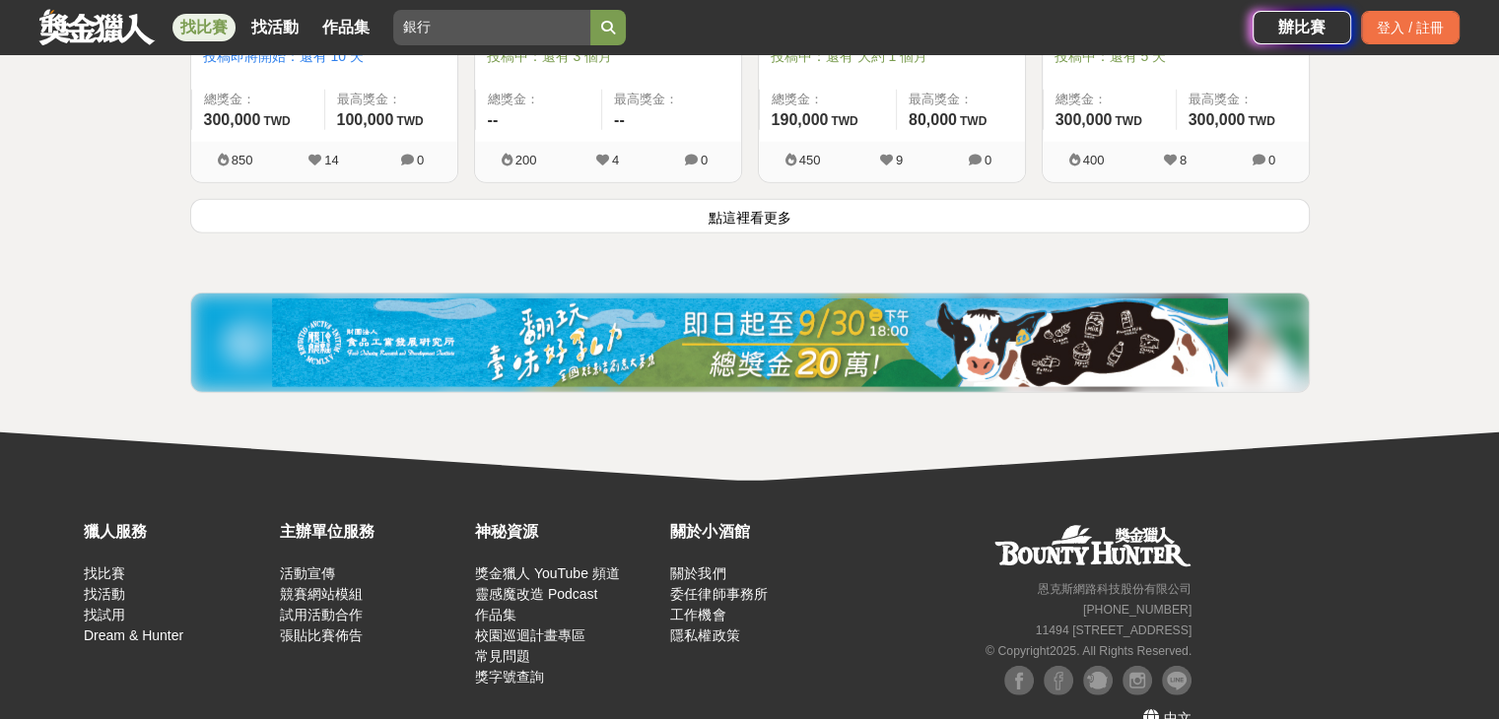
scroll to position [5253, 0]
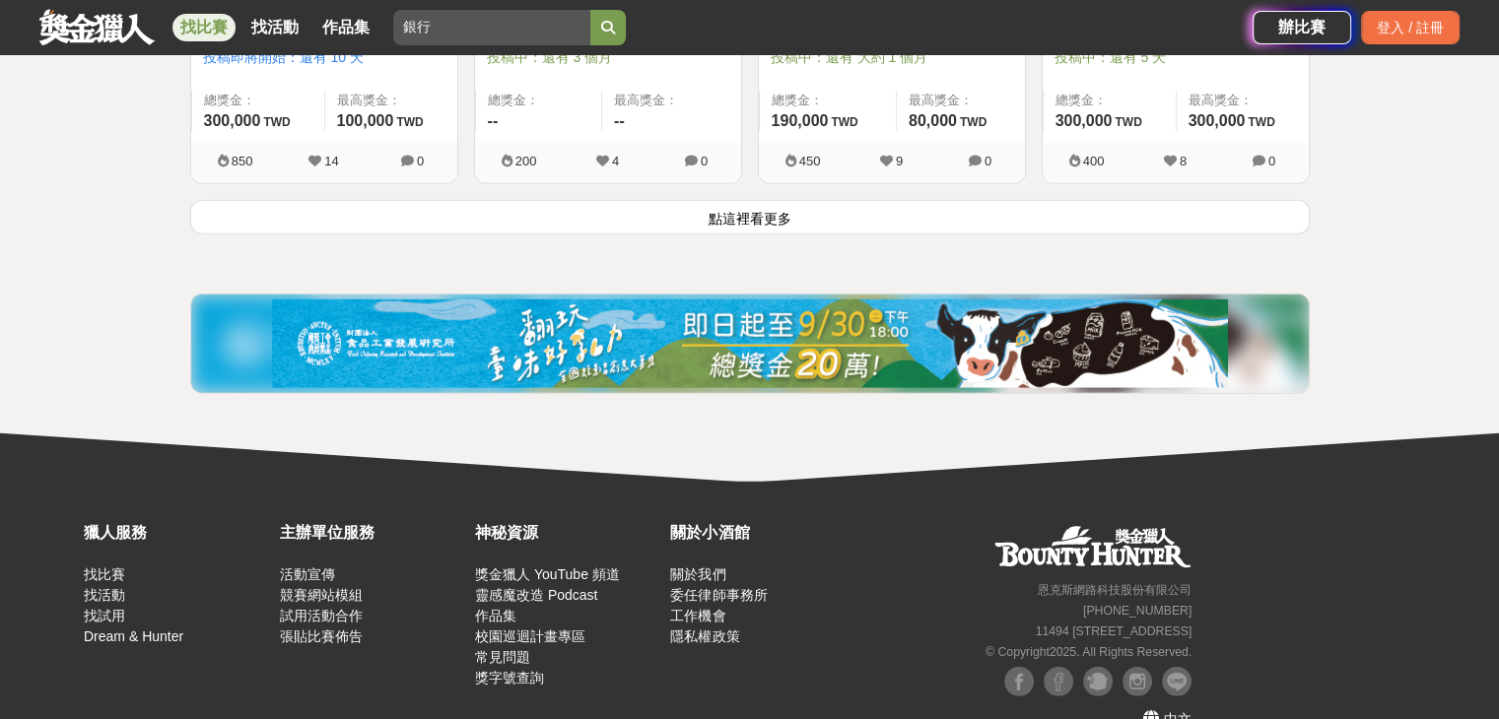
click at [734, 222] on button "點這裡看更多" at bounding box center [750, 217] width 1120 height 34
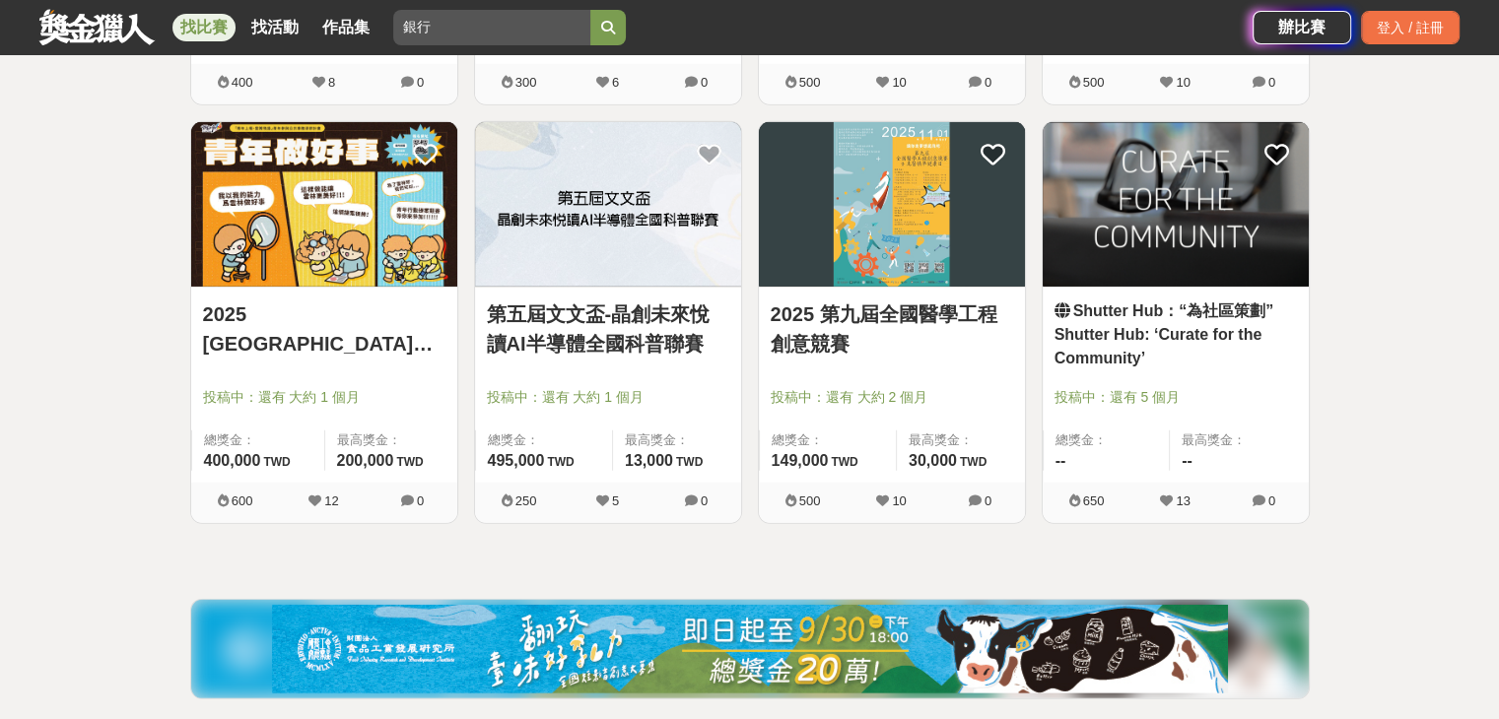
scroll to position [5842, 0]
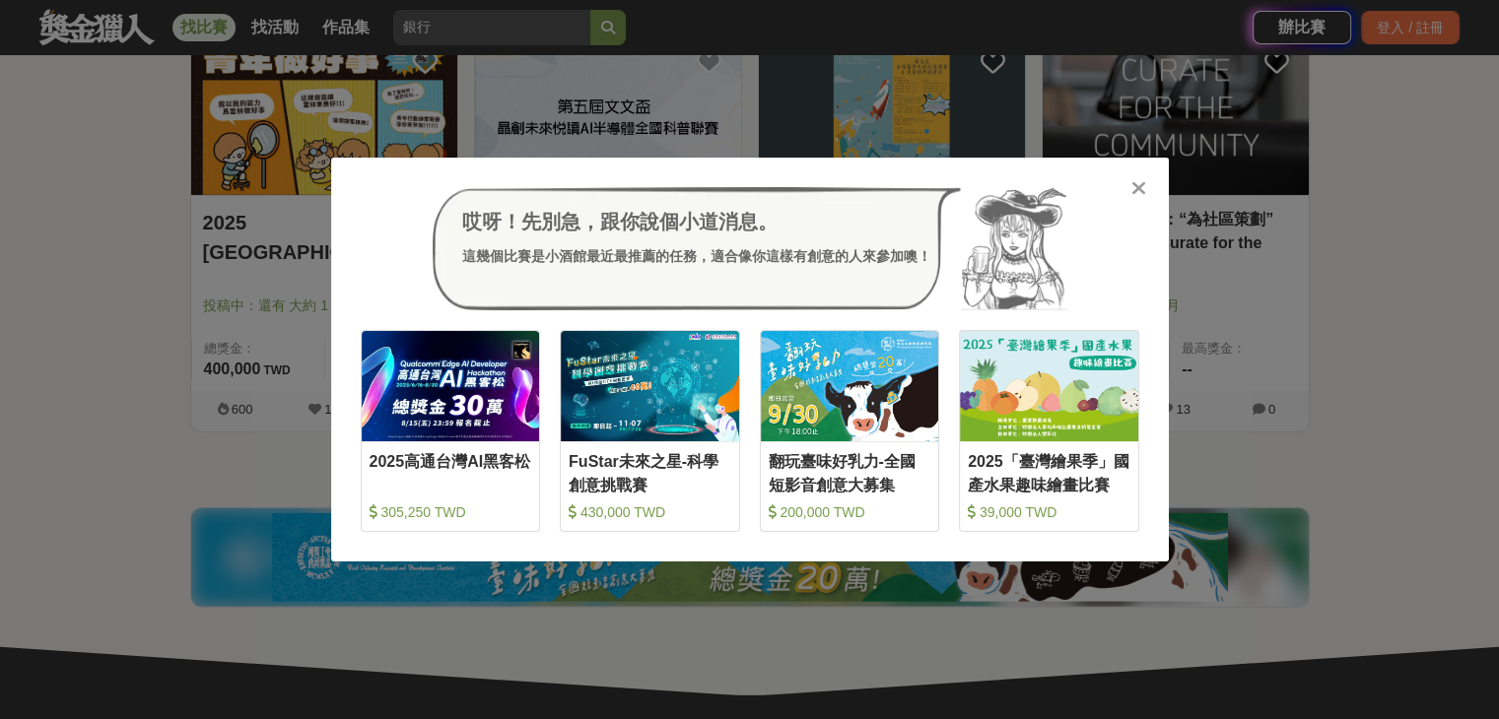
click at [1131, 190] on icon at bounding box center [1138, 188] width 15 height 20
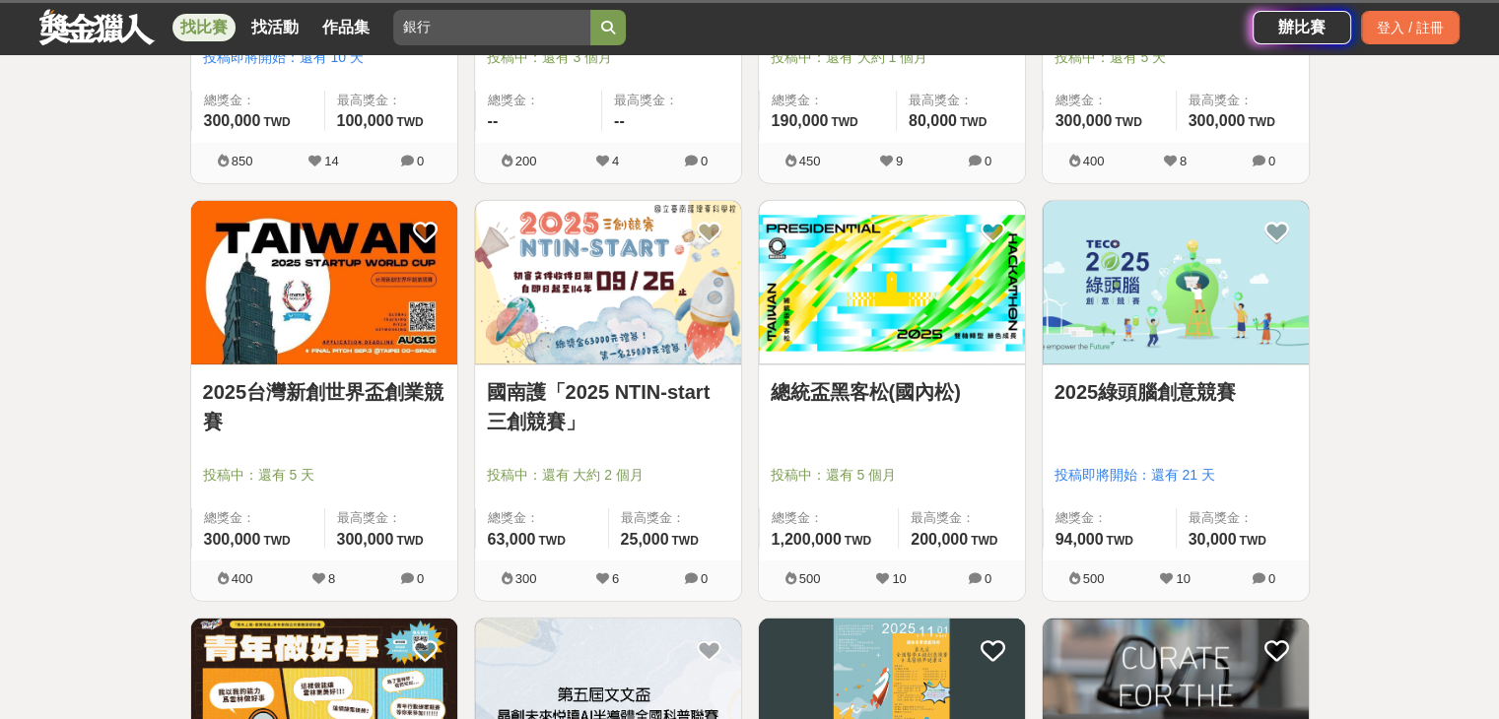
scroll to position [308, 0]
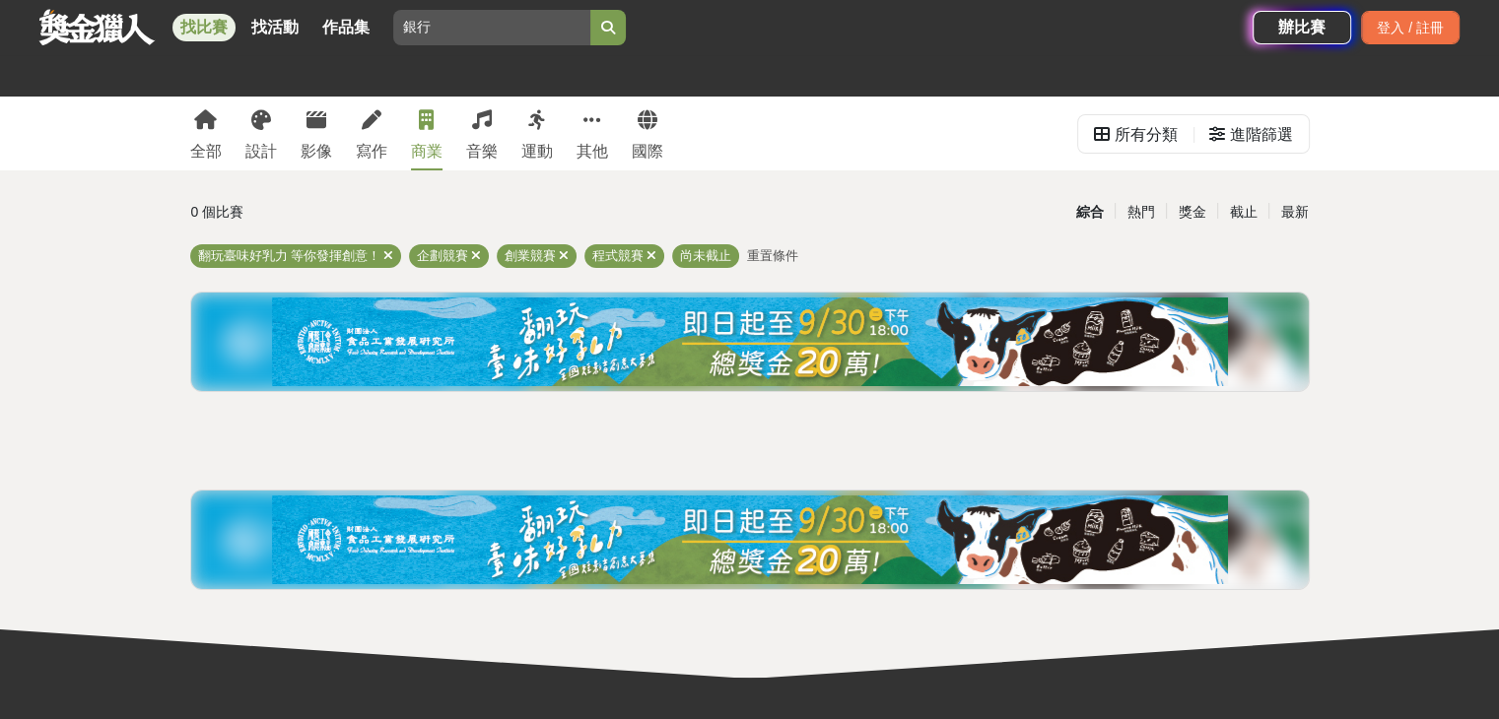
scroll to position [235, 0]
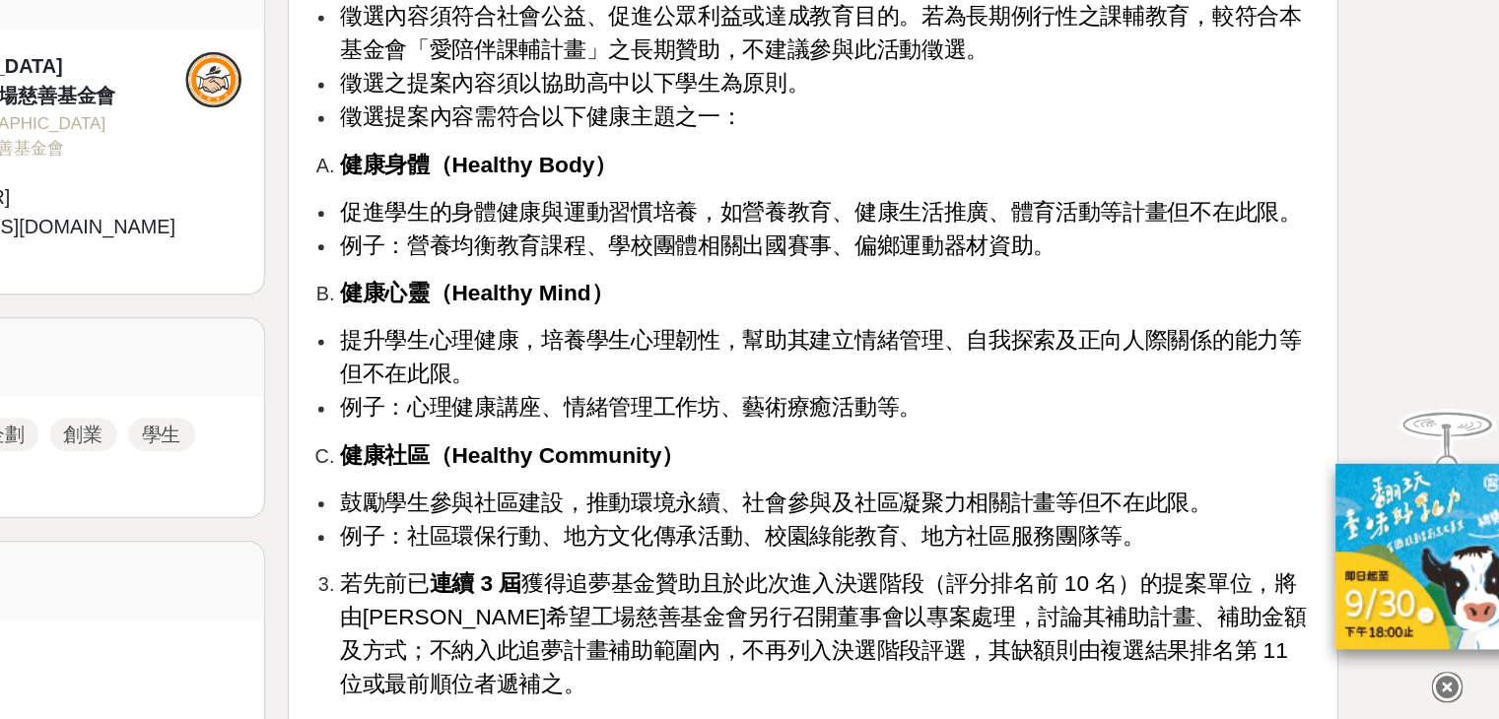
scroll to position [1315, 0]
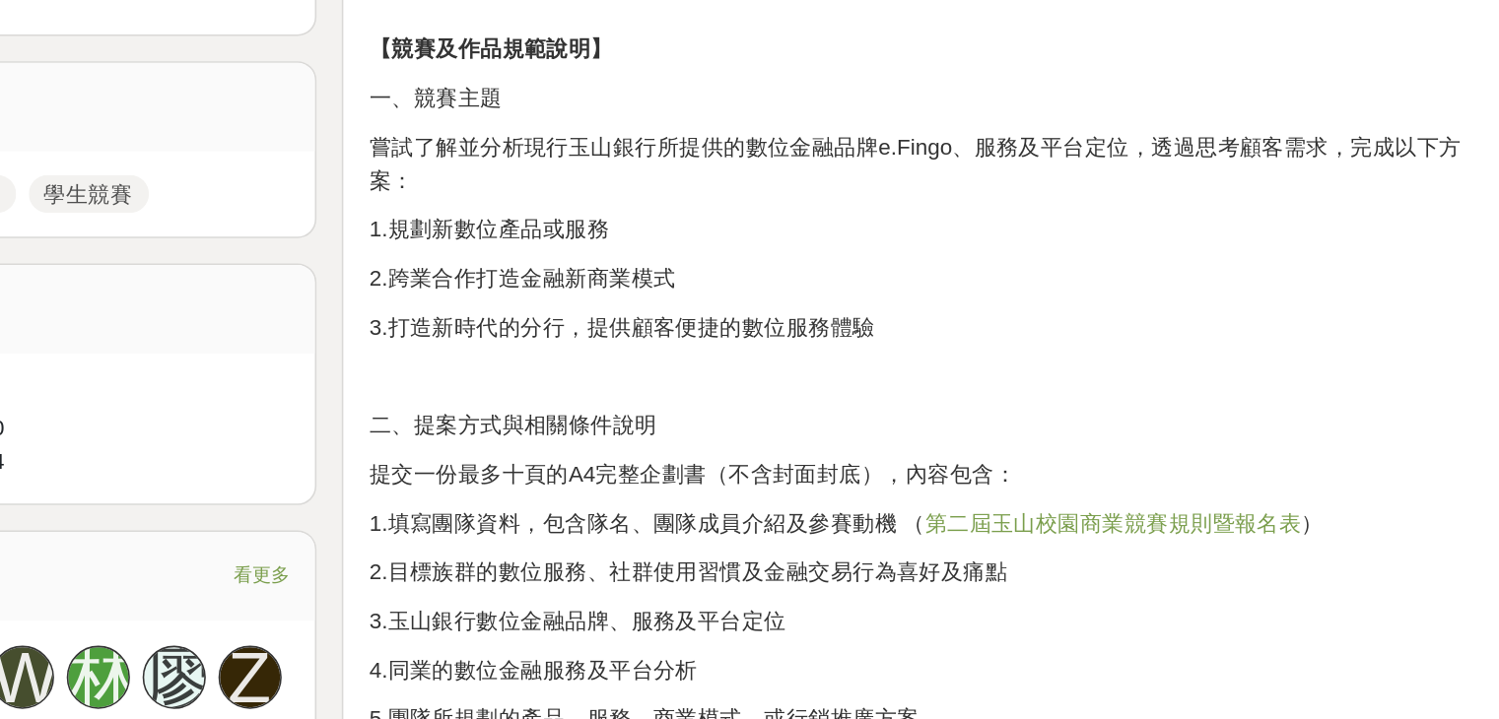
scroll to position [847, 0]
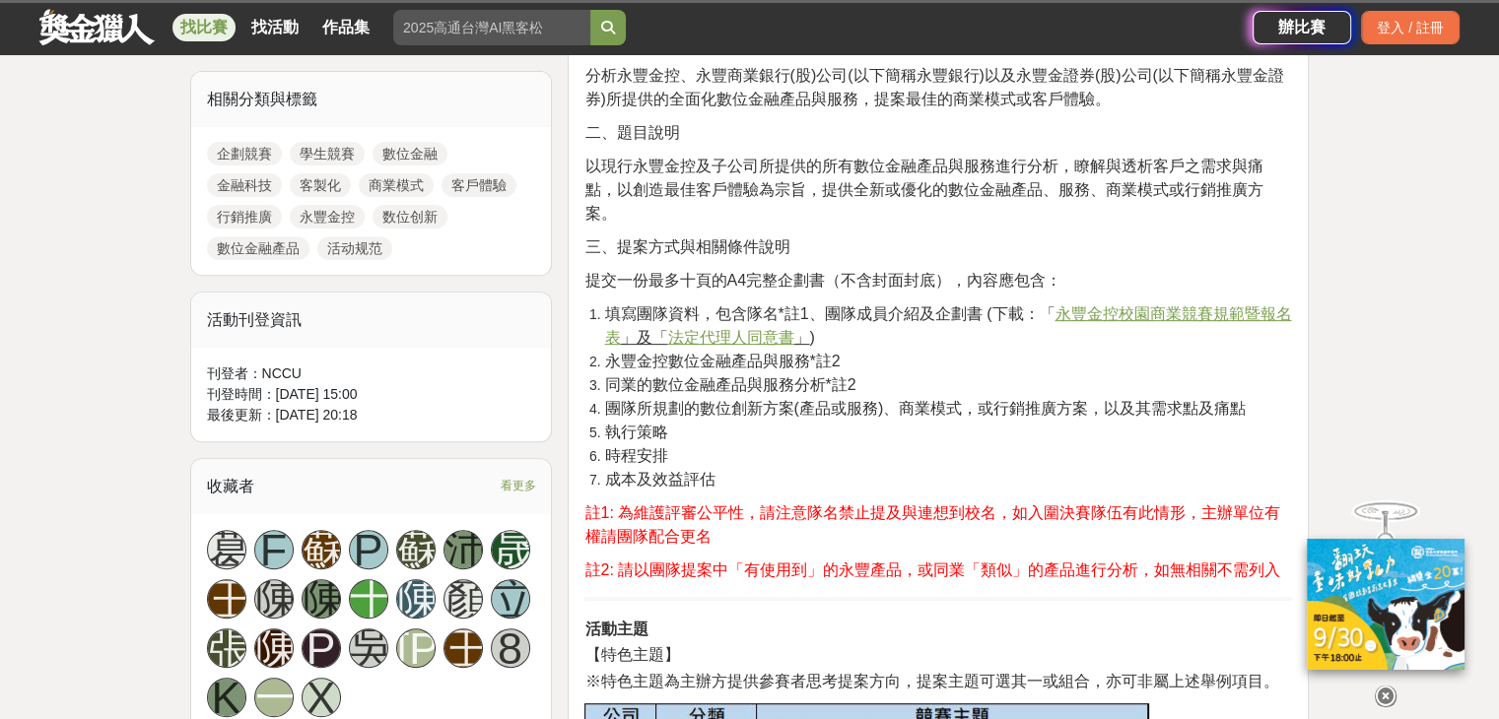
scroll to position [724, 0]
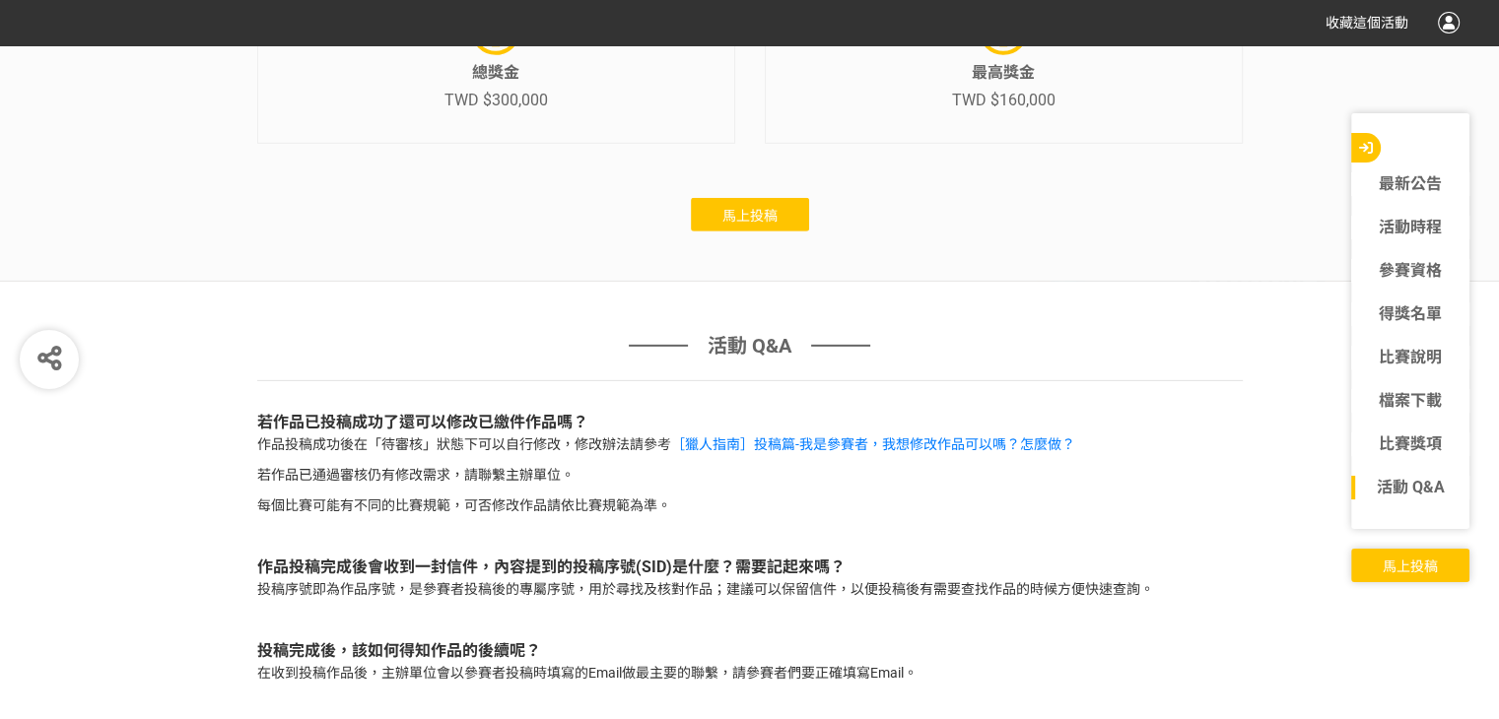
scroll to position [6052, 0]
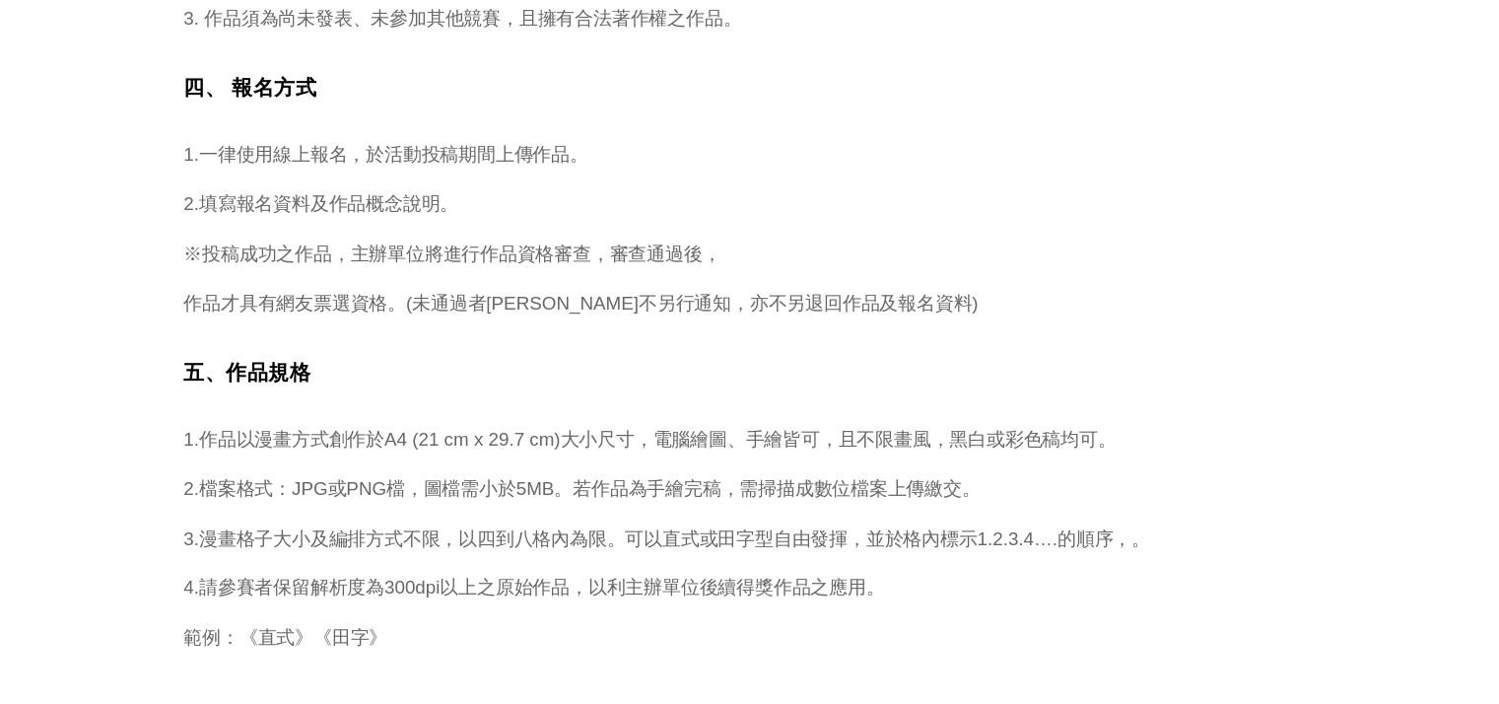
scroll to position [2224, 0]
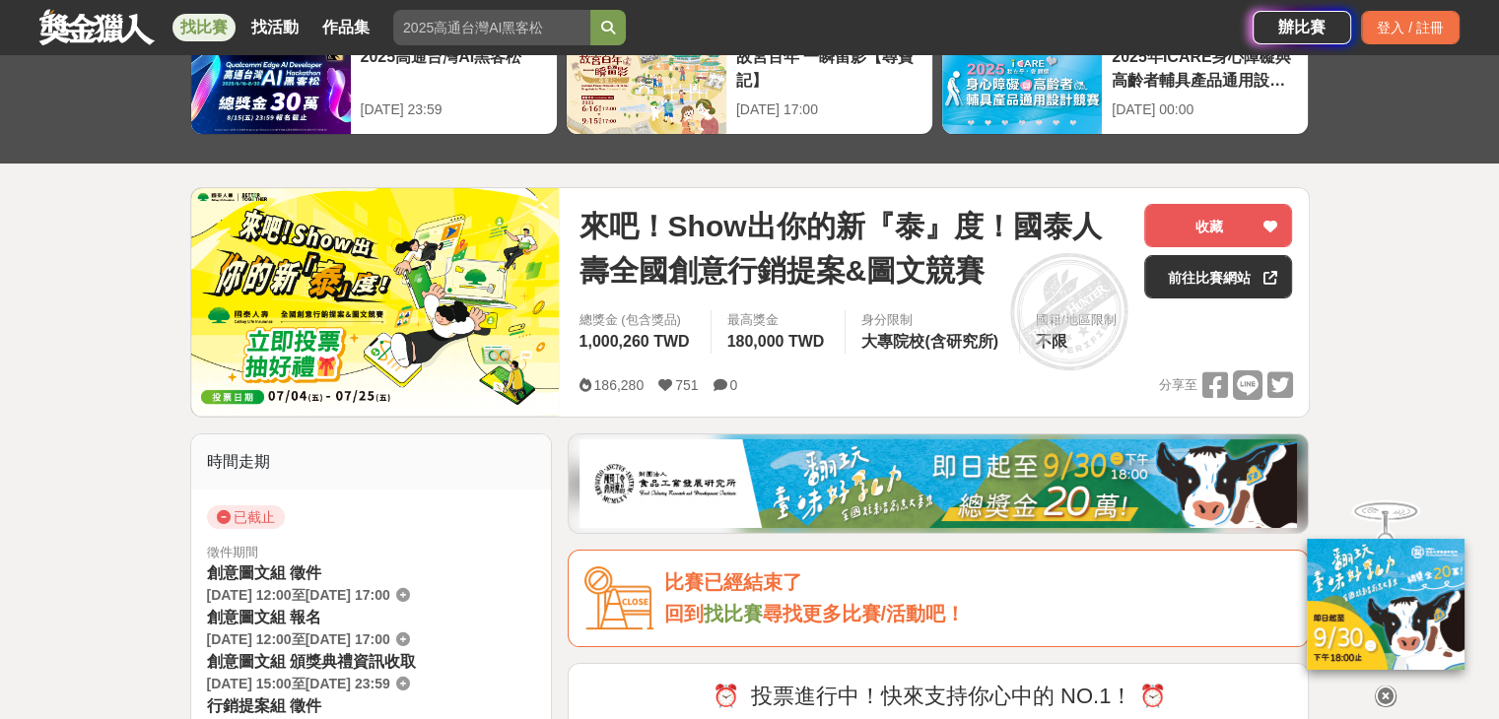
scroll to position [112, 0]
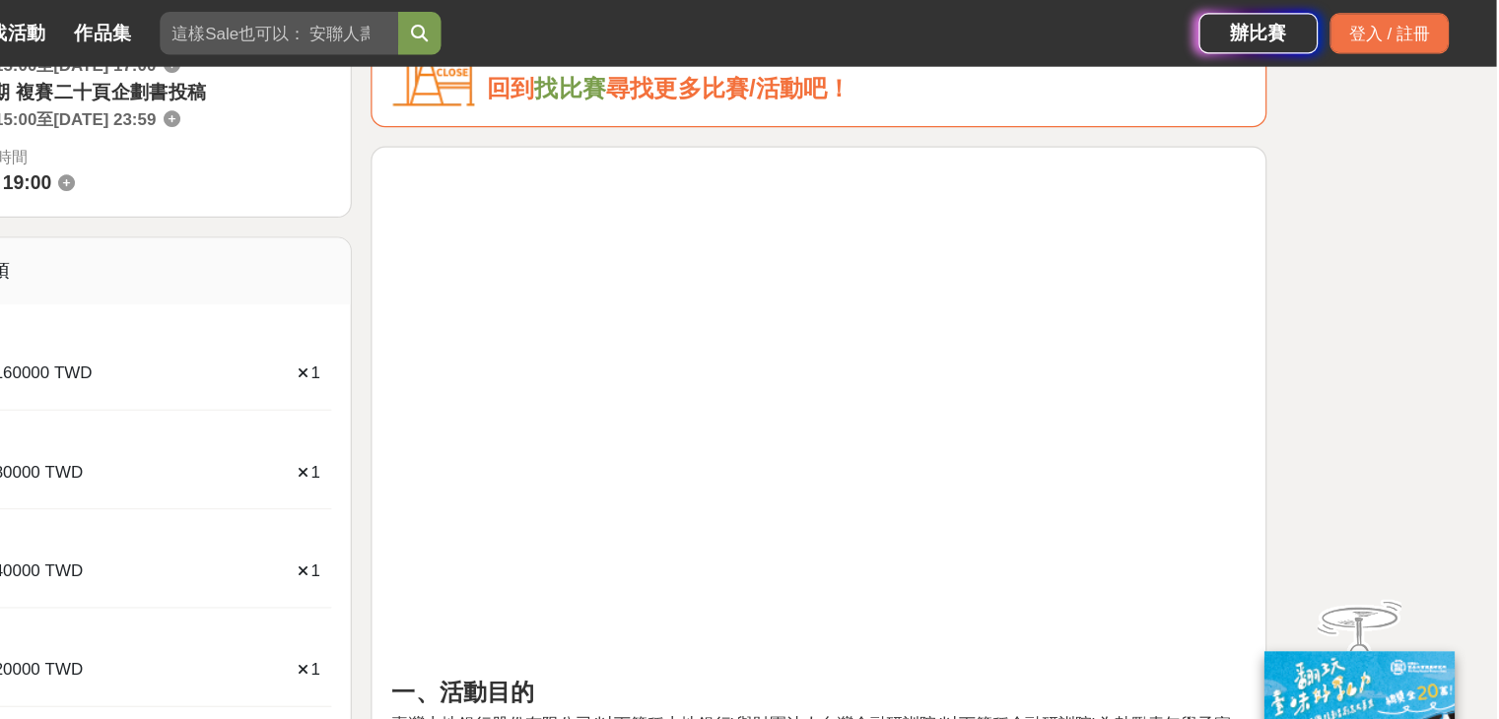
scroll to position [654, 0]
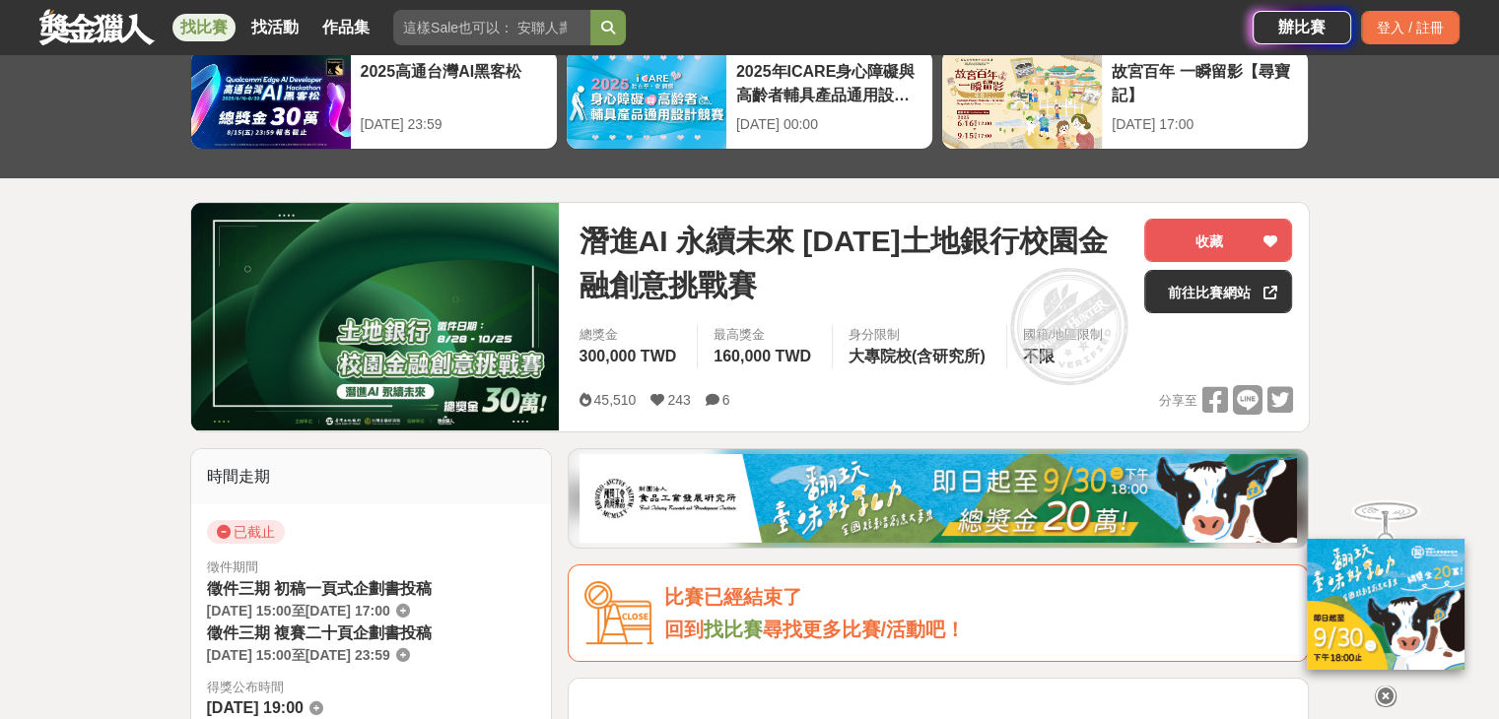
scroll to position [99, 0]
